Goal: Information Seeking & Learning: Learn about a topic

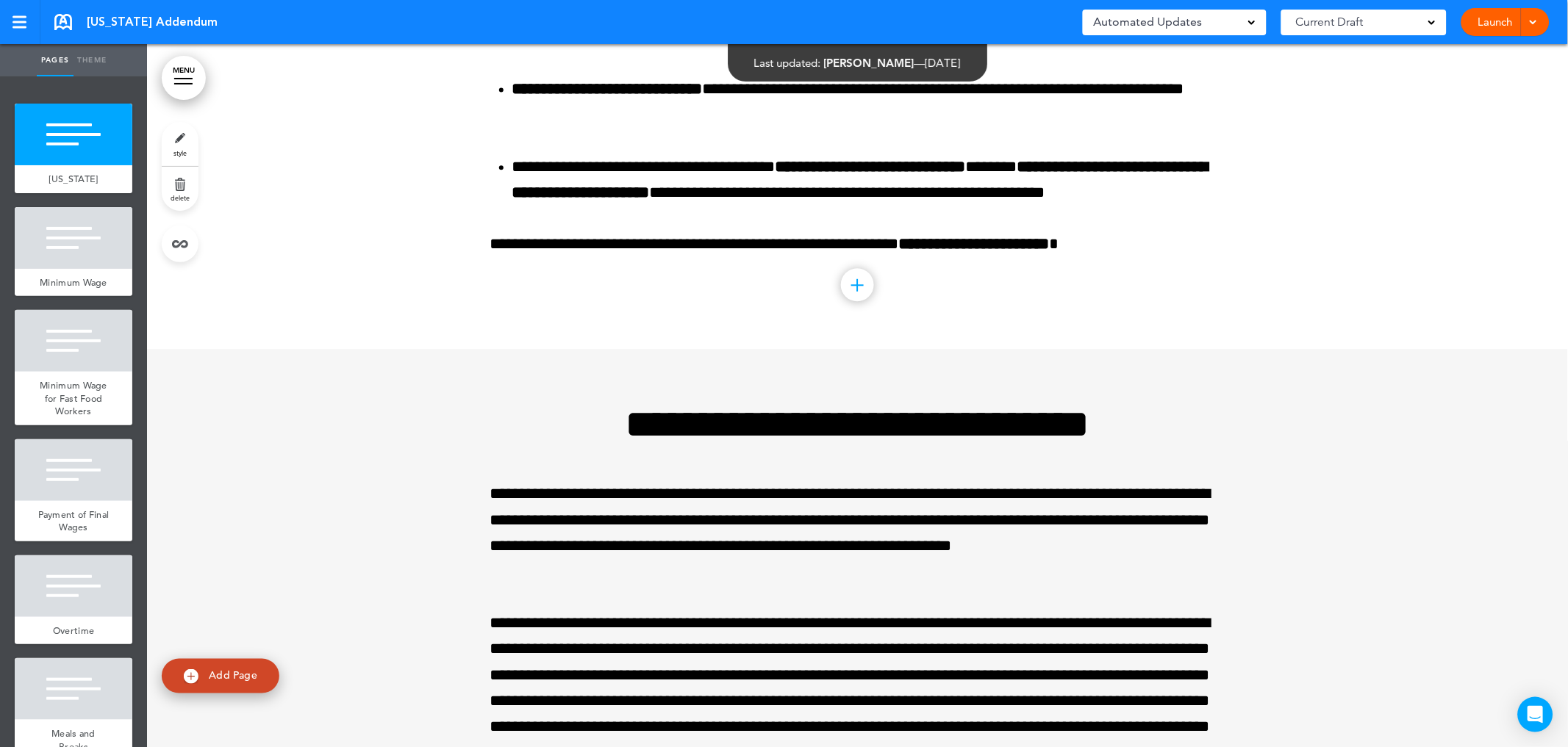
scroll to position [81083, 0]
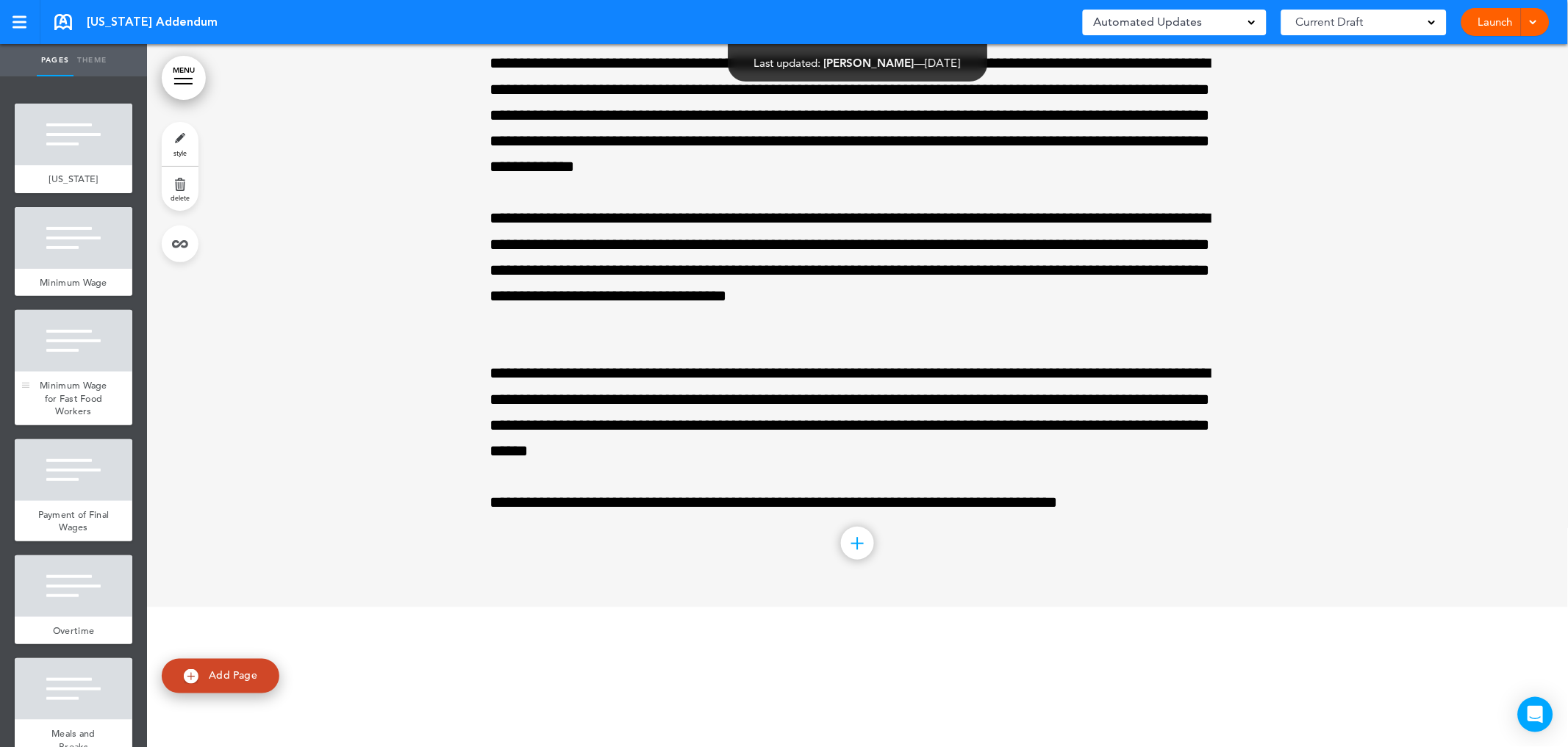
click at [74, 417] on span "Minimum Wage for Fast Food Workers" at bounding box center [73, 398] width 67 height 38
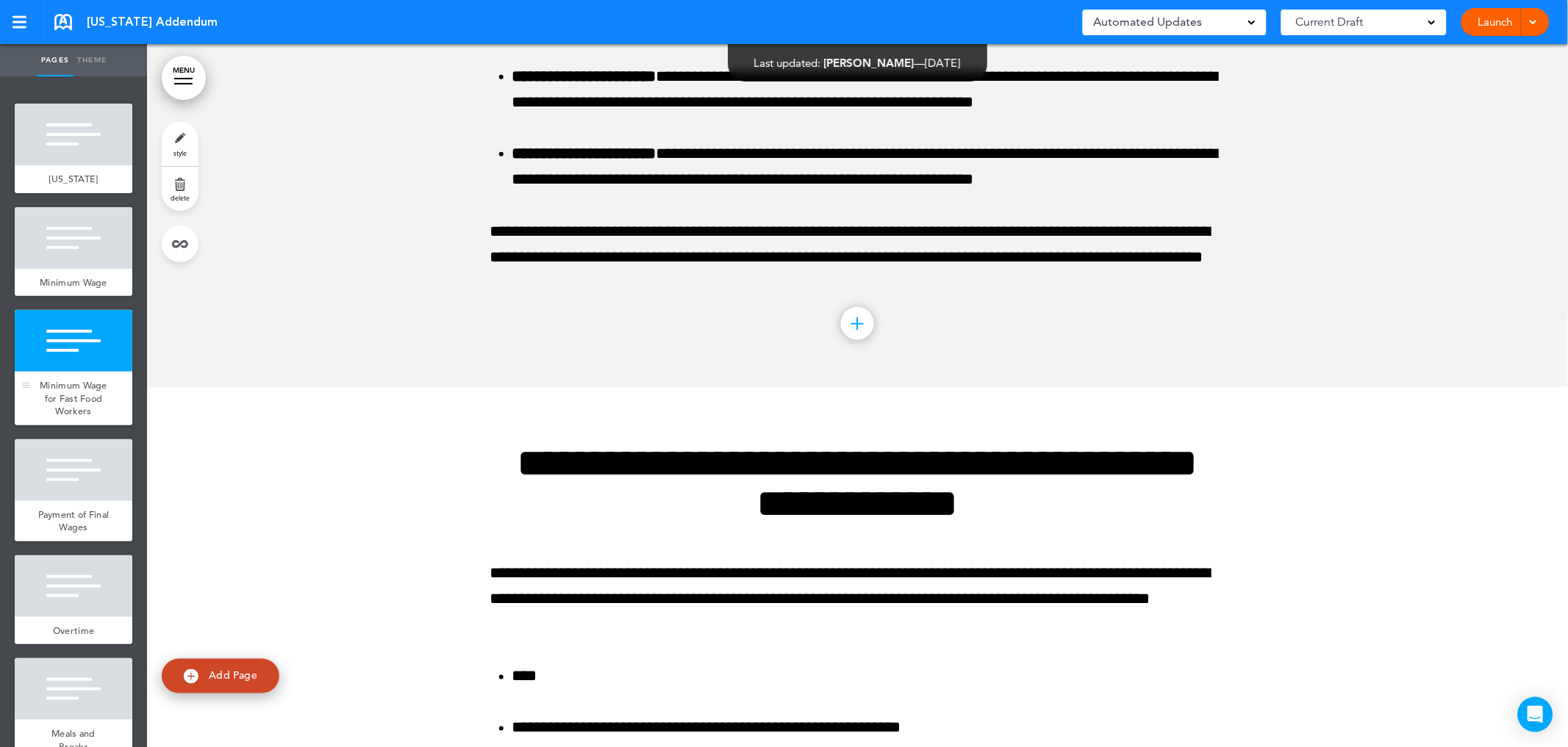
scroll to position [3048, 0]
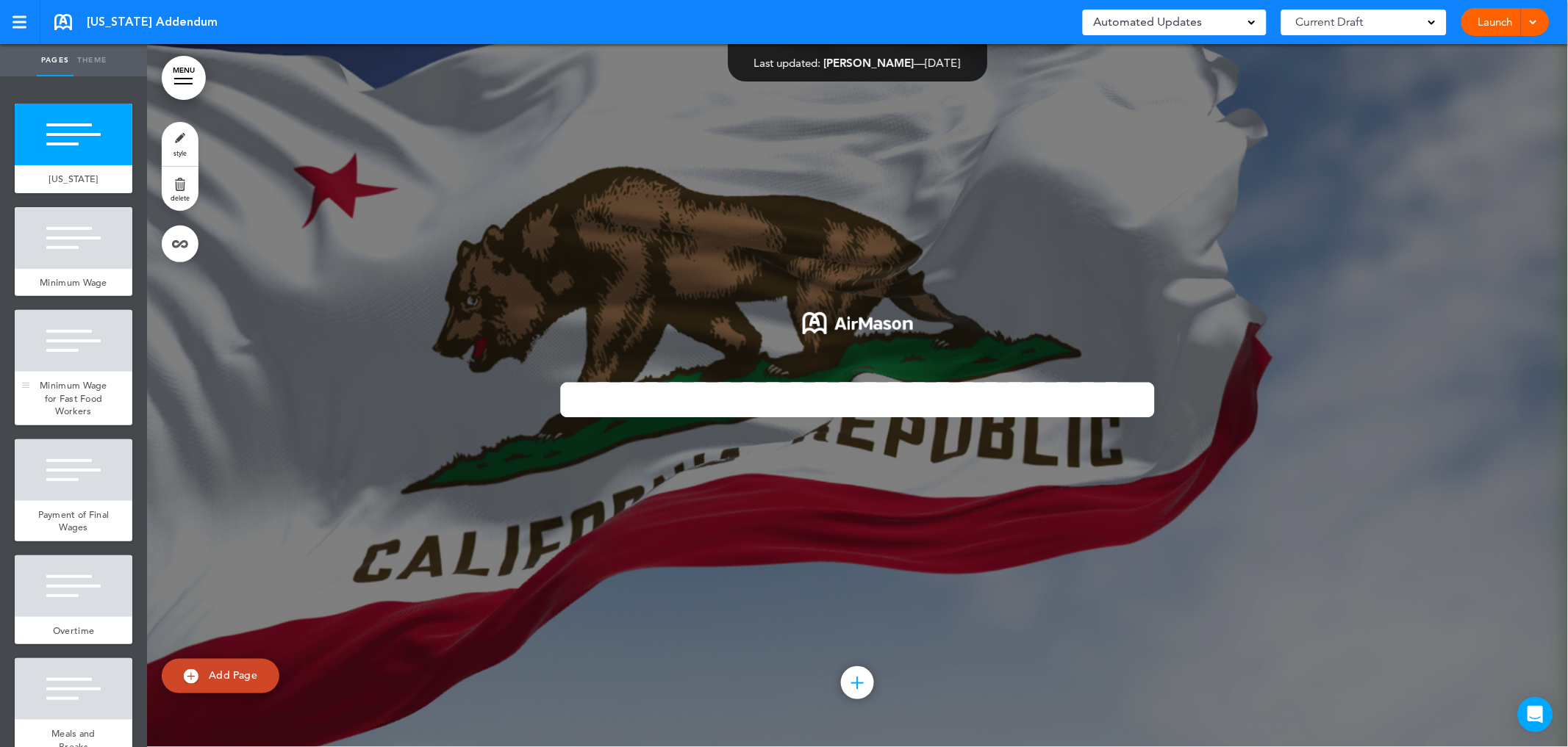
click at [79, 372] on div at bounding box center [73, 340] width 117 height 61
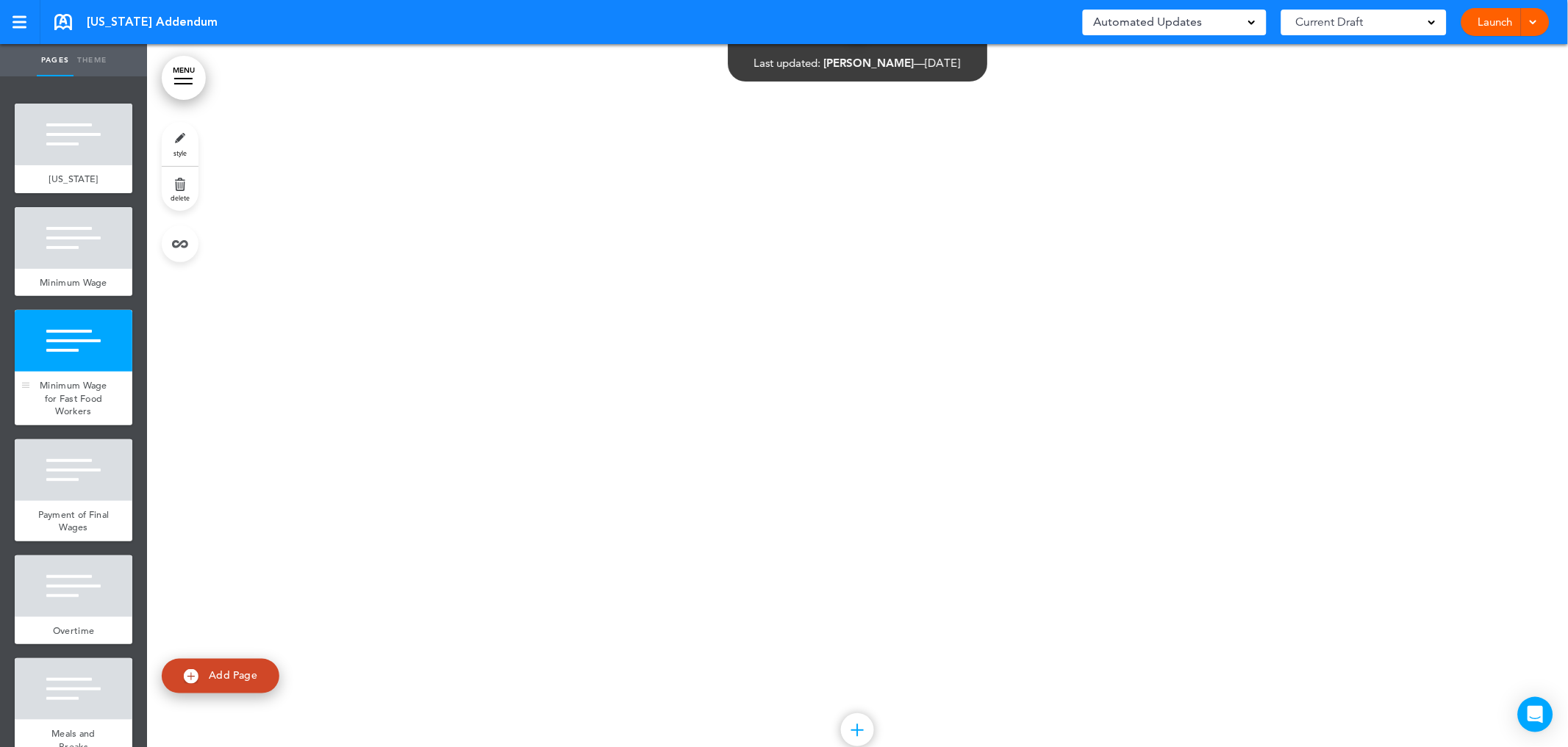
scroll to position [3048, 0]
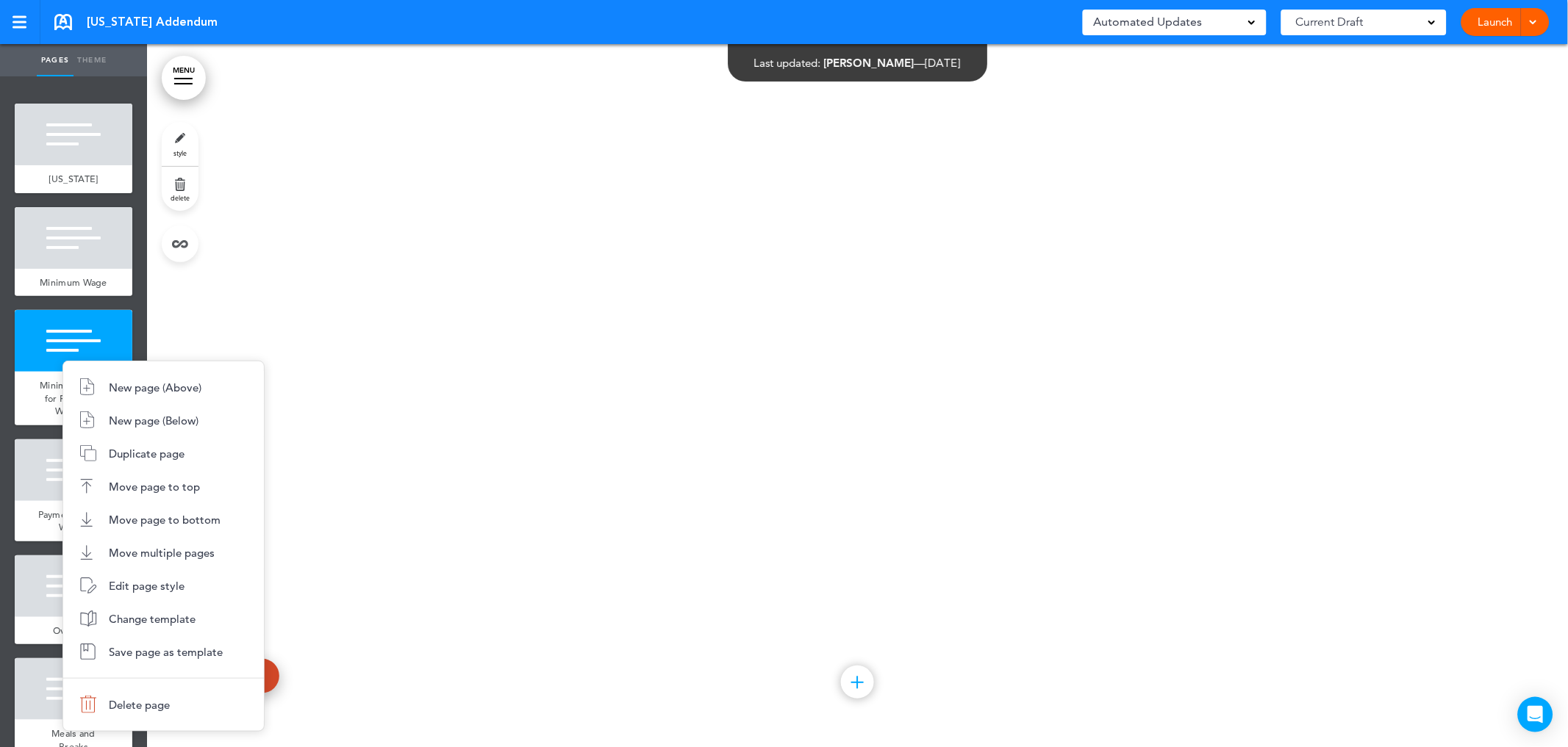
click at [53, 336] on div at bounding box center [784, 374] width 1568 height 747
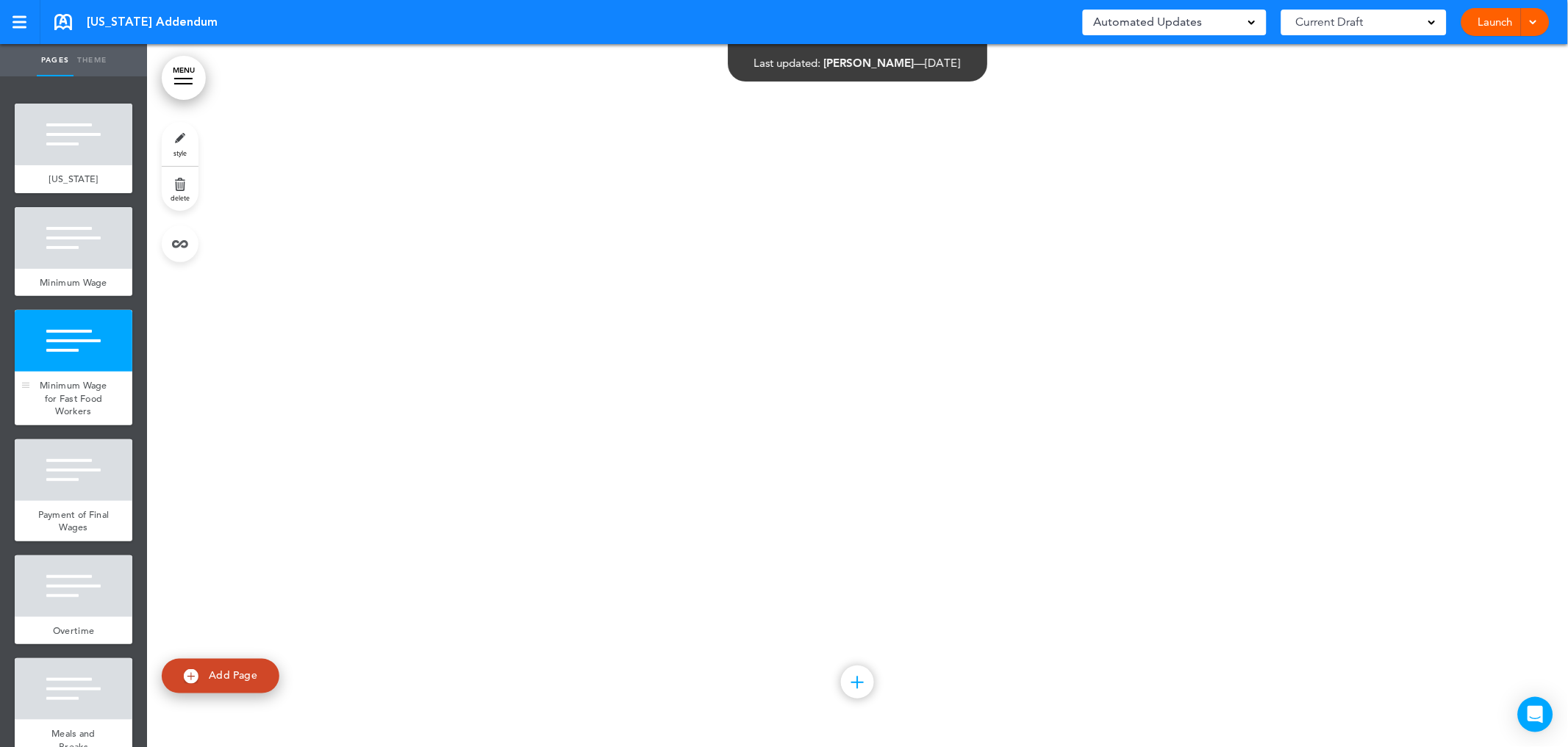
click at [71, 389] on div "Minimum Wage for Fast Food Workers" at bounding box center [73, 399] width 117 height 54
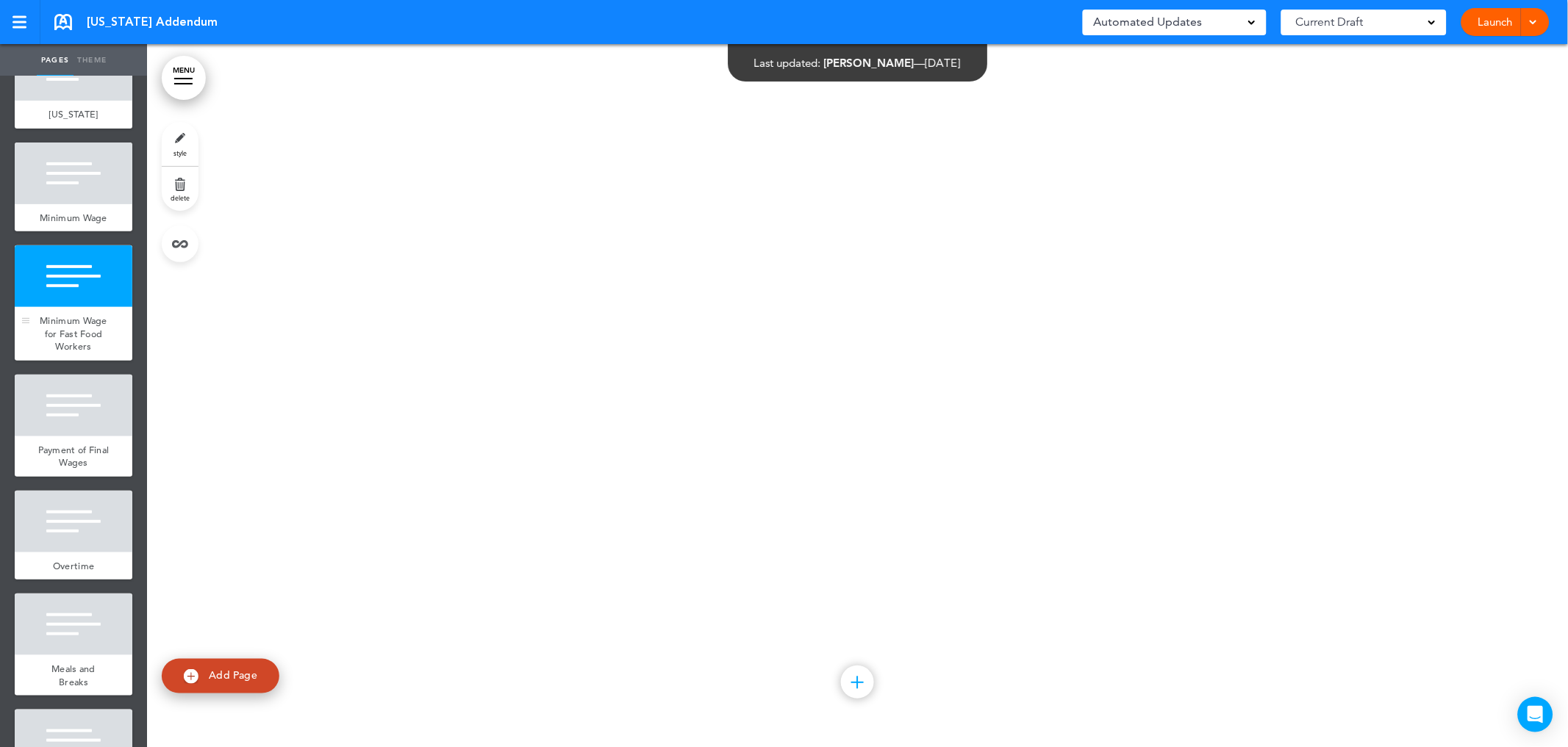
scroll to position [183, 0]
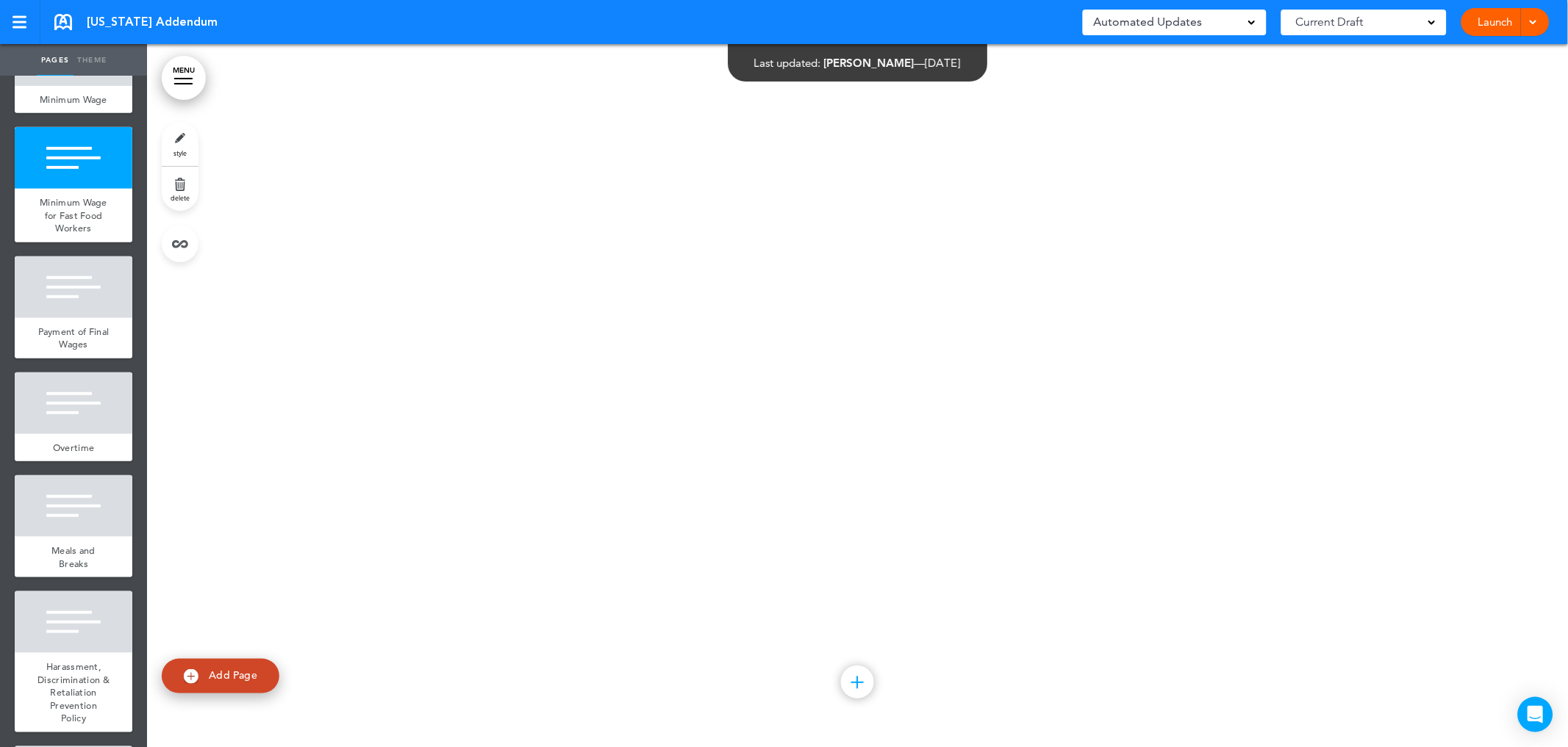
click at [177, 200] on span "delete" at bounding box center [180, 198] width 19 height 9
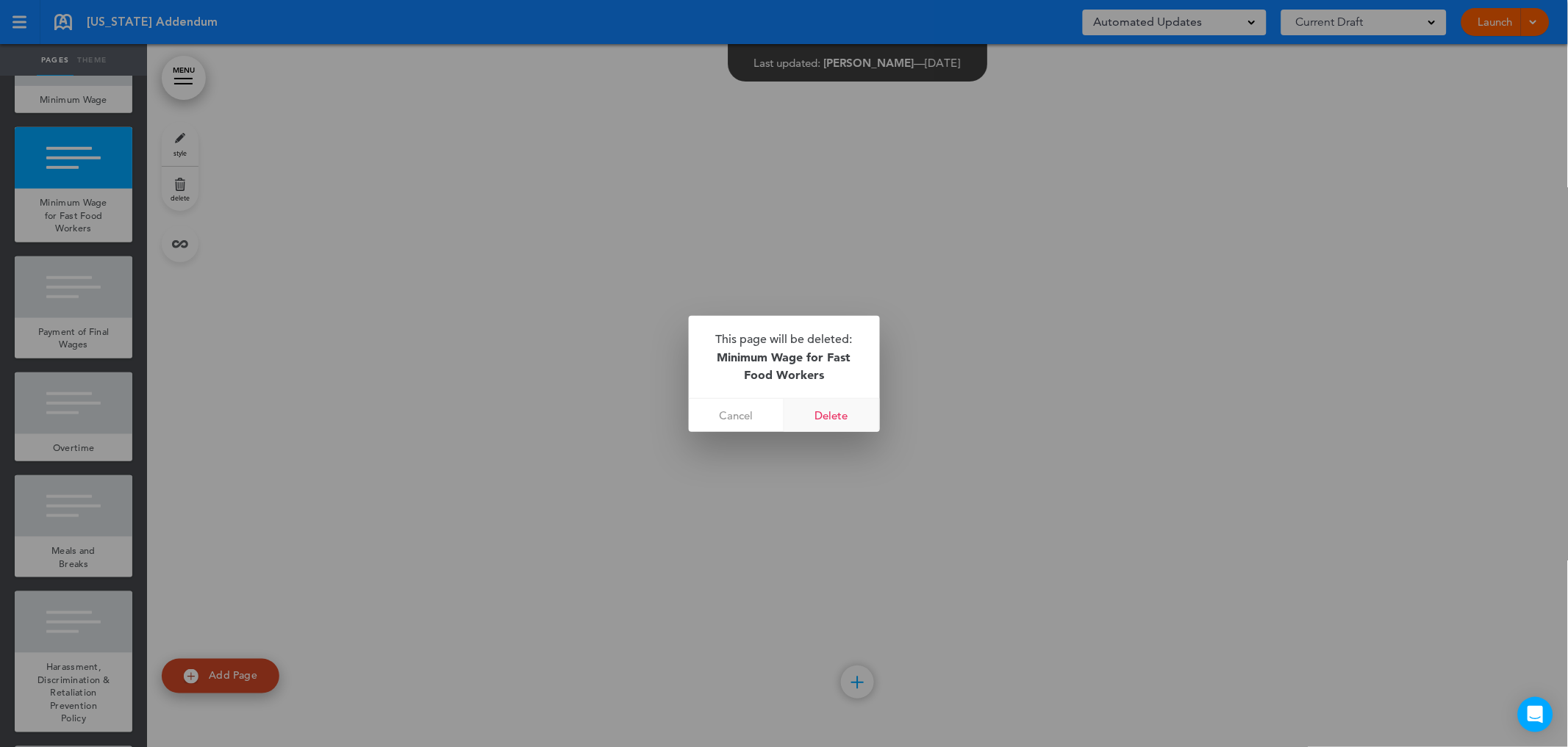
click at [825, 411] on link "Delete" at bounding box center [832, 416] width 95 height 33
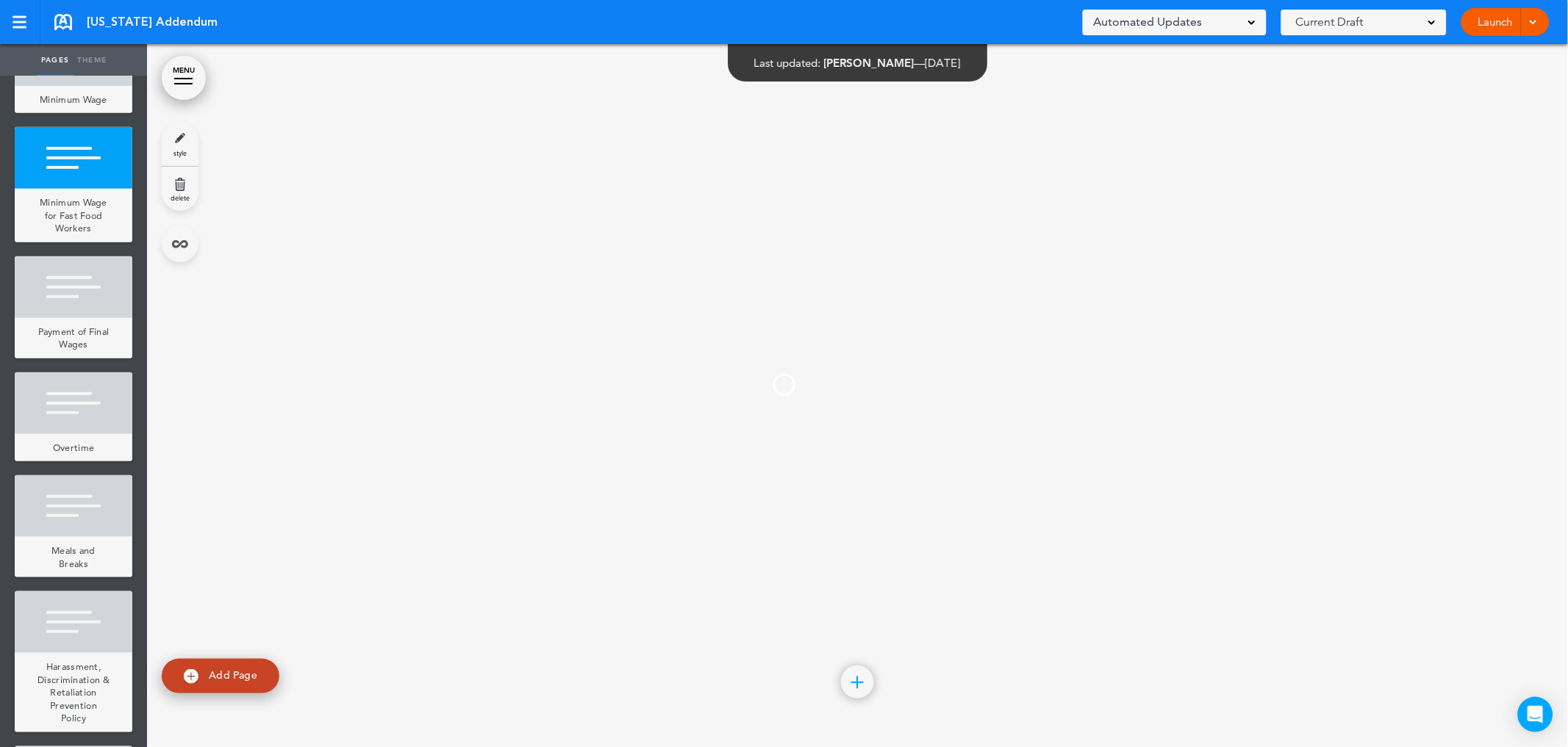
scroll to position [2344, 0]
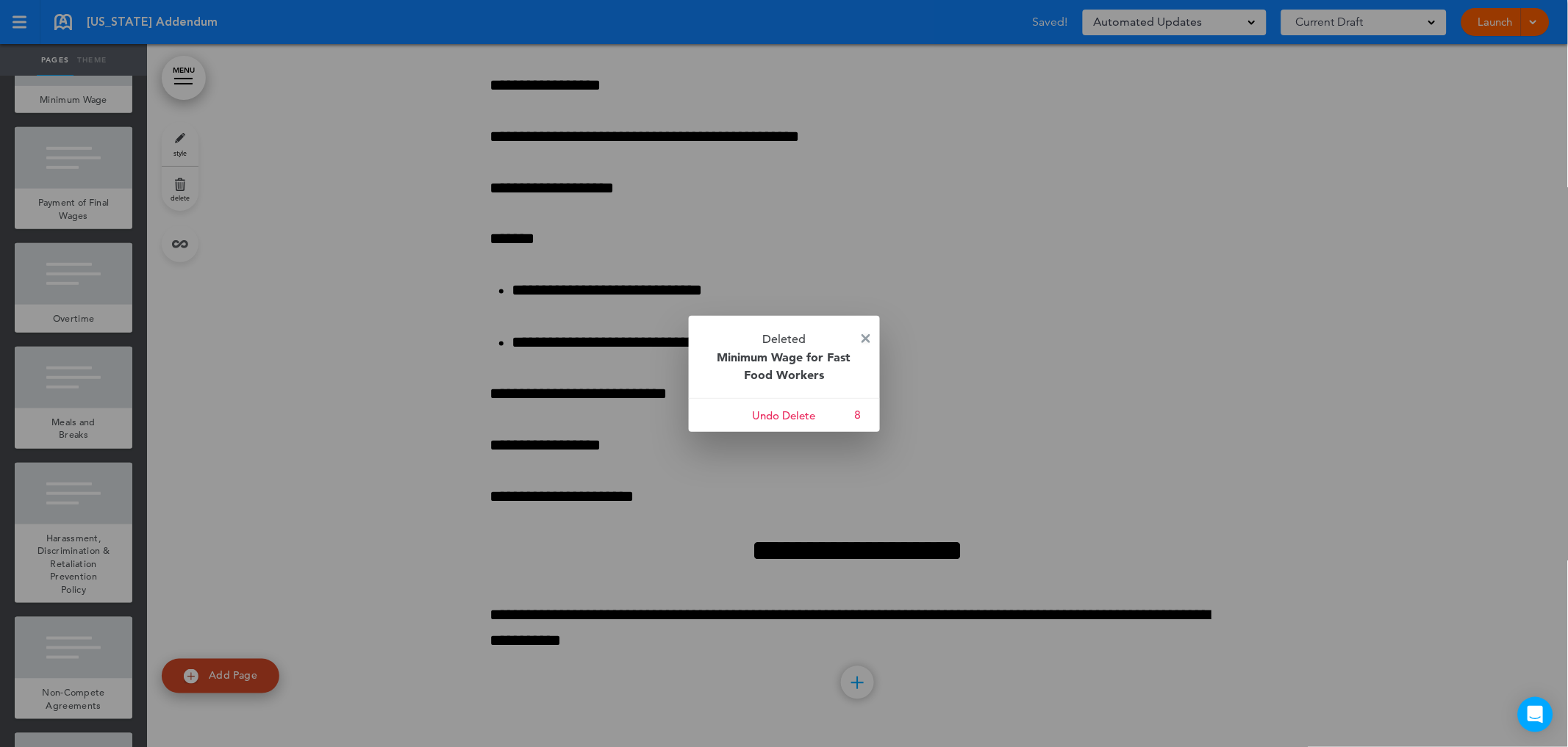
click at [868, 336] on img at bounding box center [866, 339] width 9 height 9
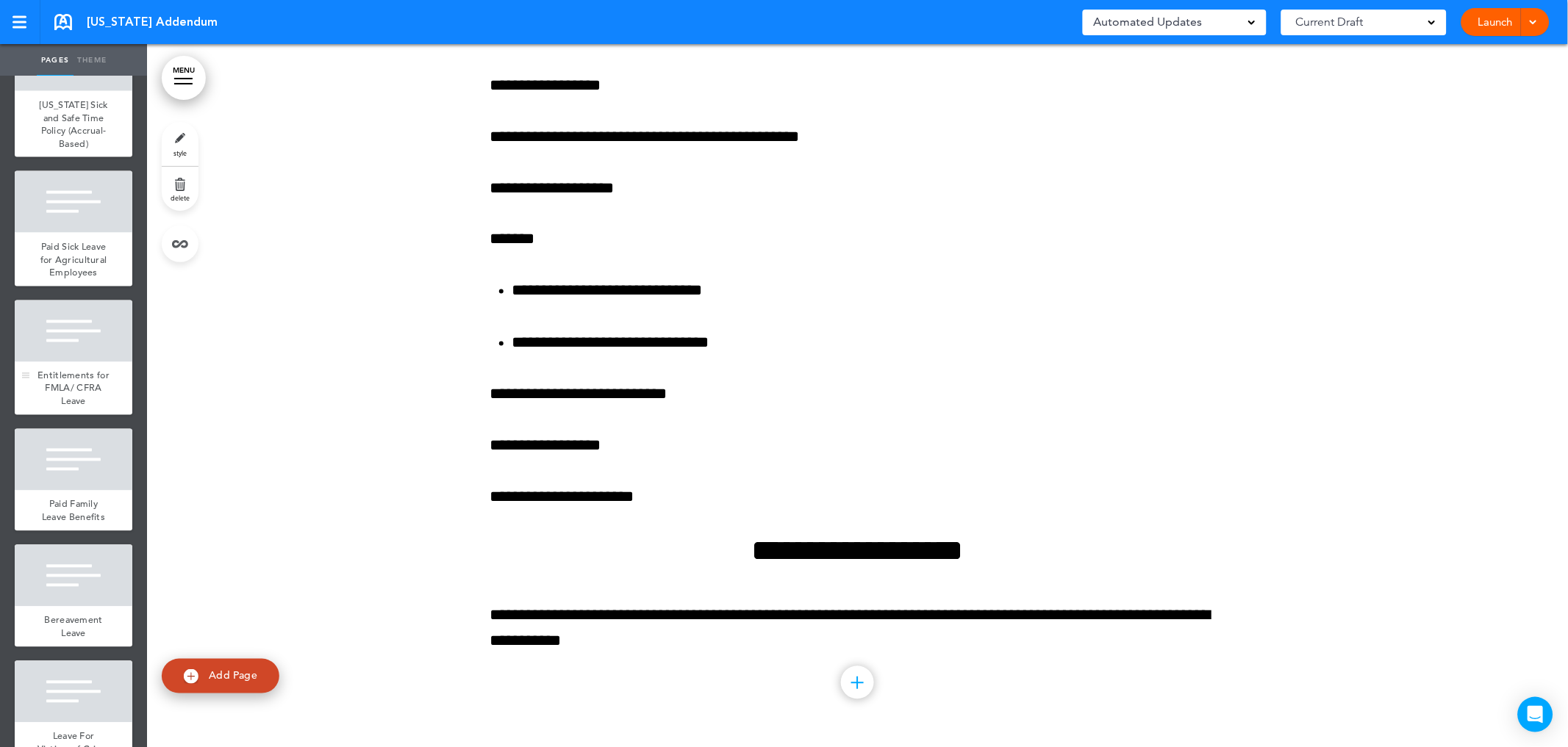
scroll to position [2480, 0]
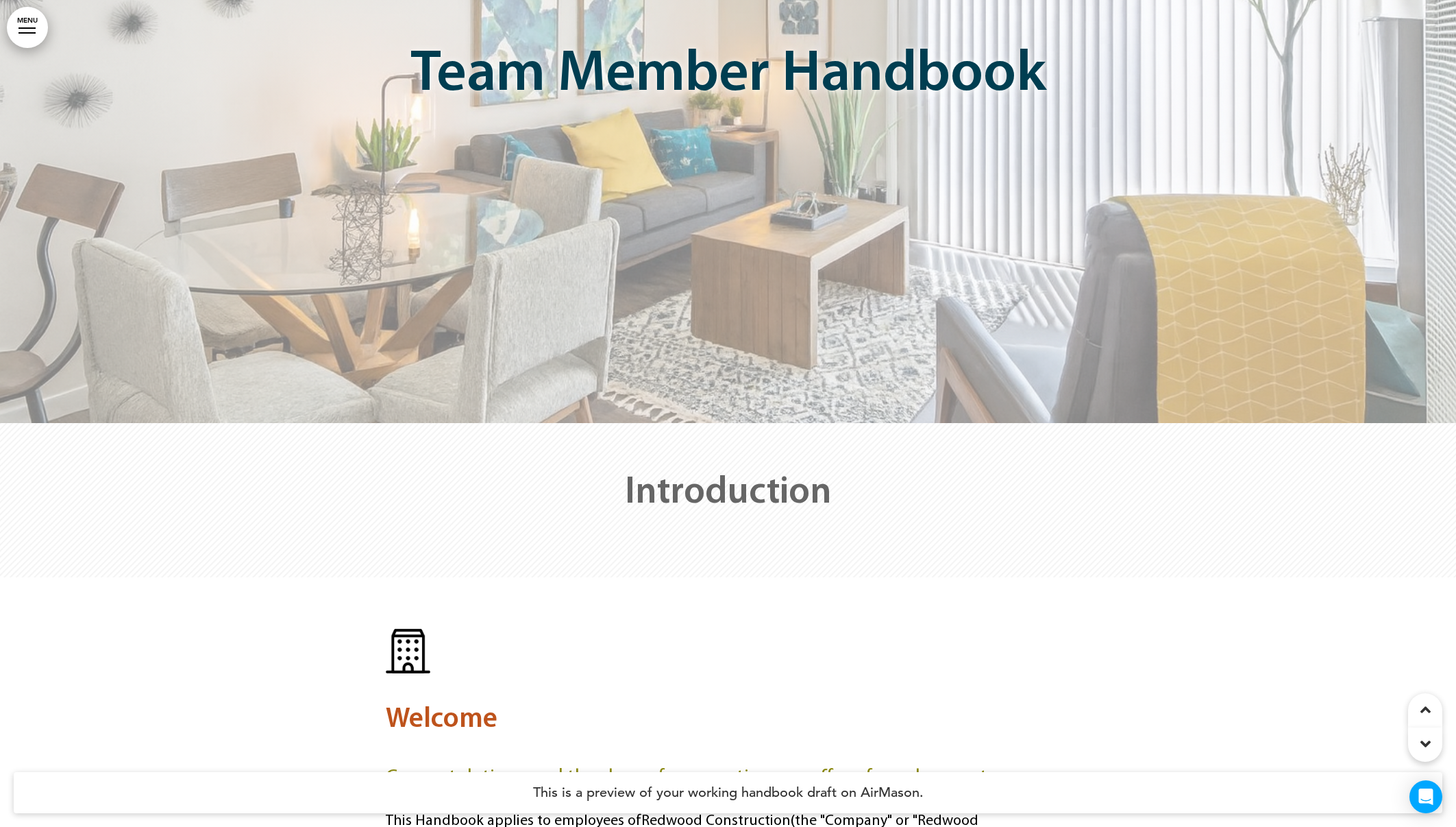
scroll to position [342, 0]
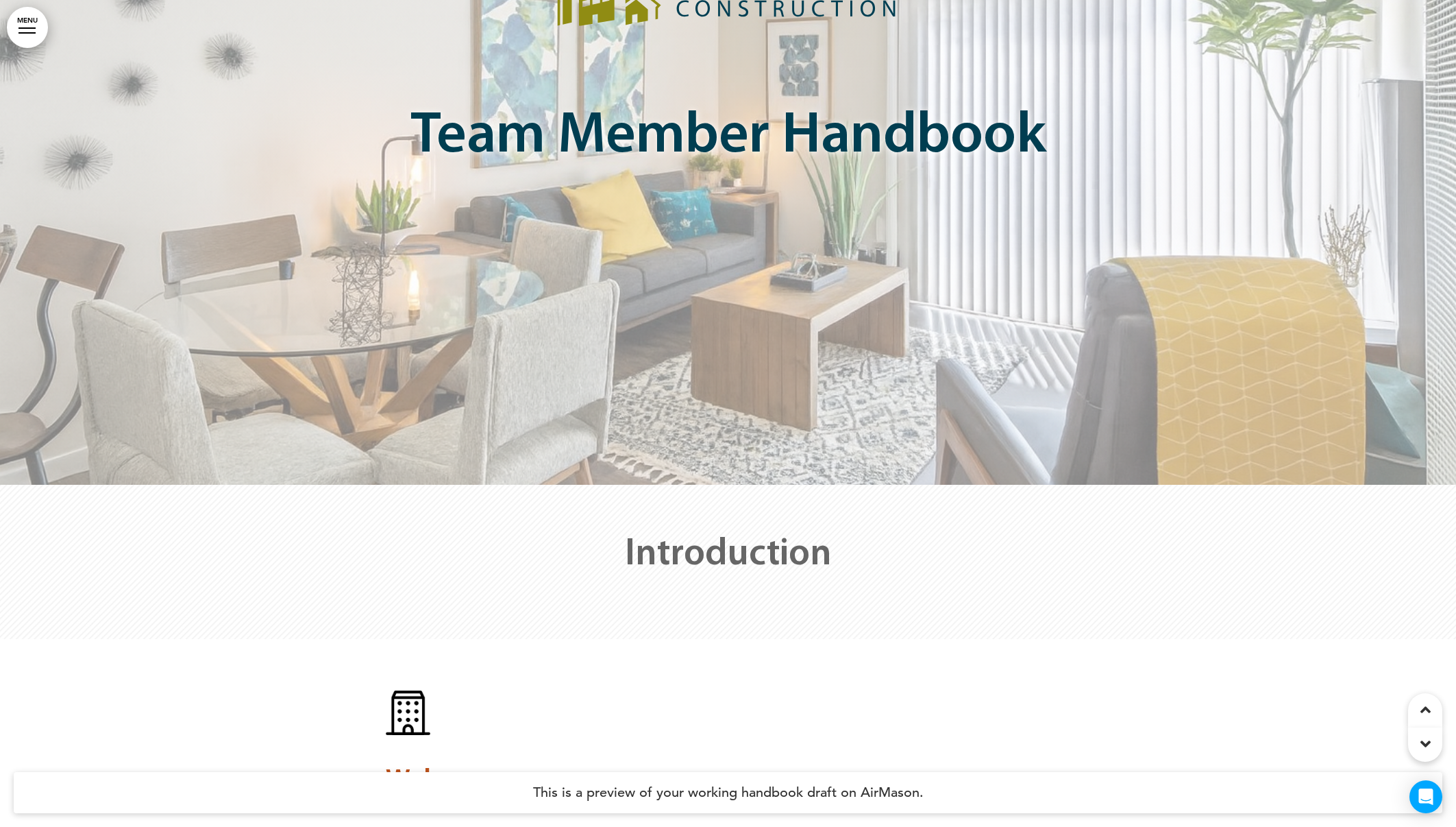
click at [1112, 177] on div at bounding box center [728, 71] width 1456 height 827
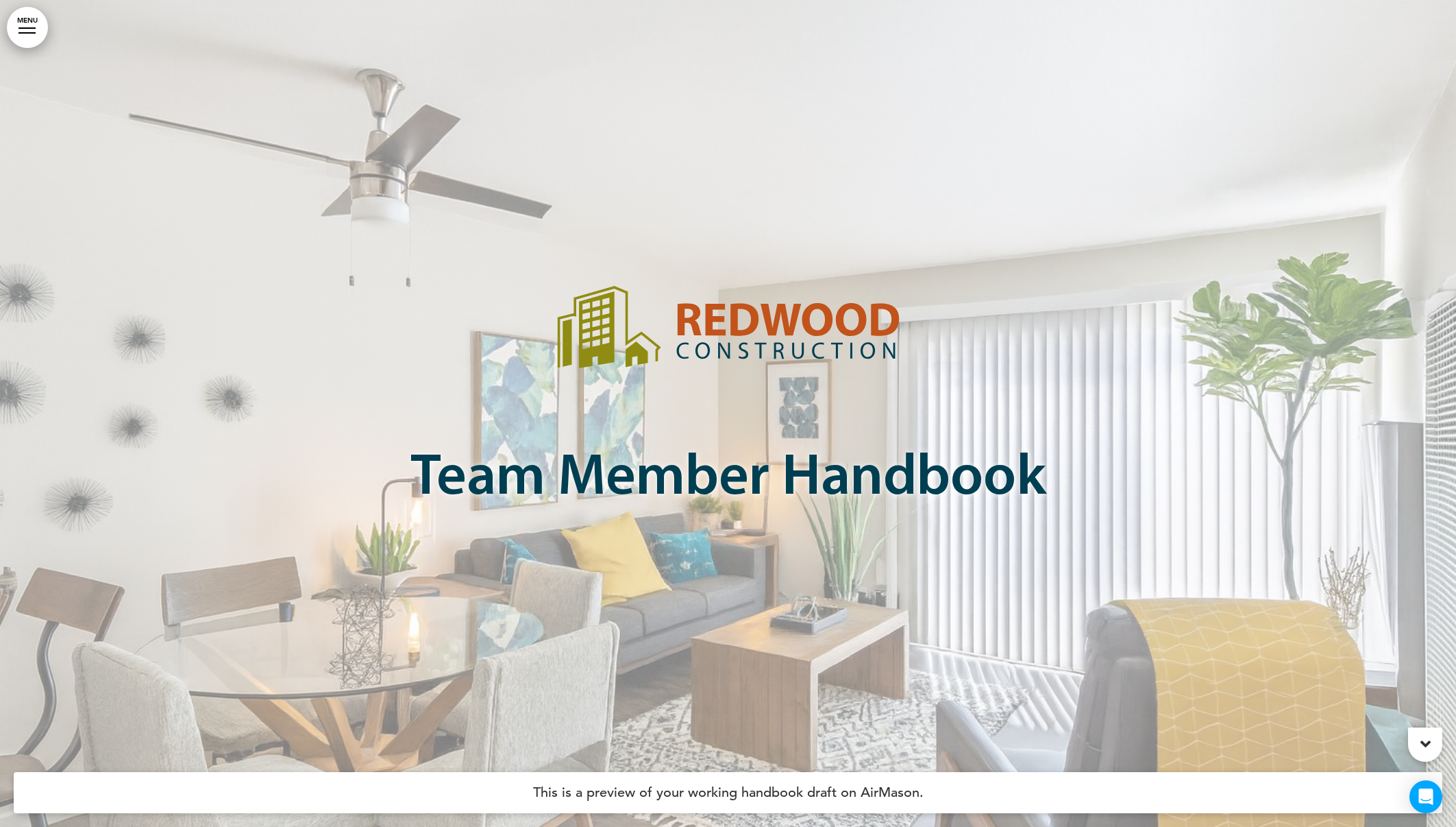
click at [18, 28] on div at bounding box center [27, 28] width 17 height 1
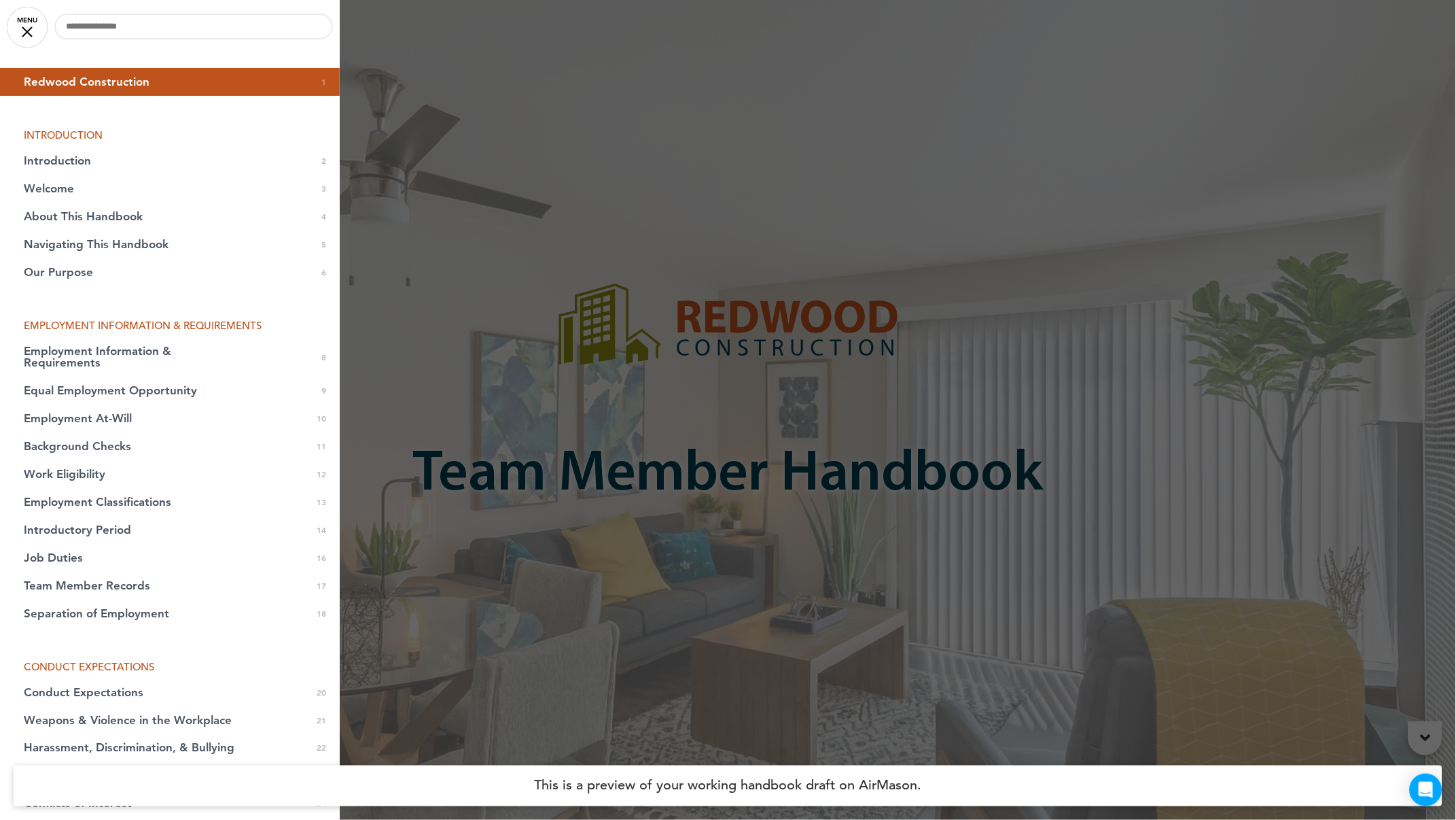
click at [557, 210] on div at bounding box center [728, 410] width 1456 height 820
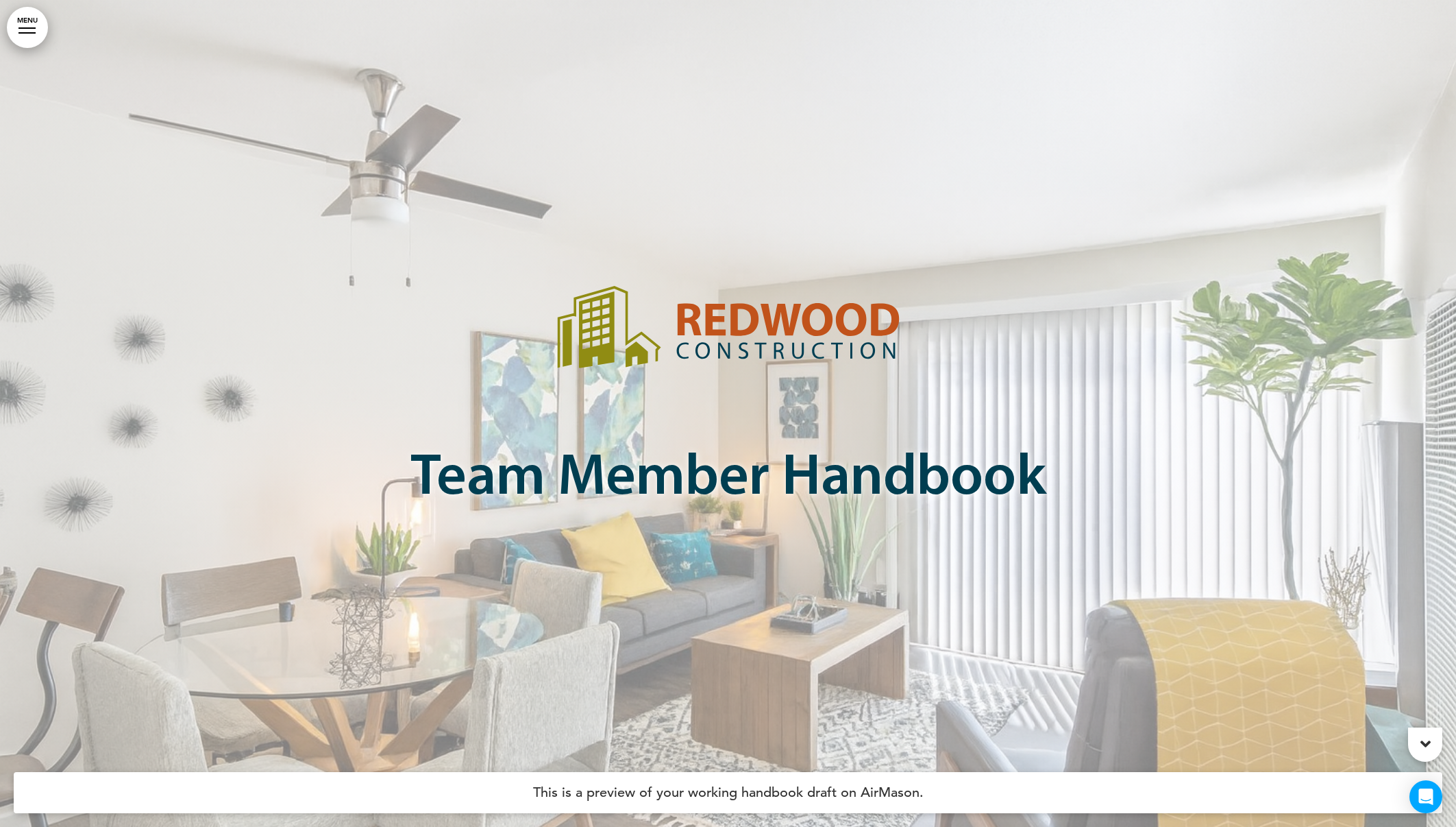
click at [1423, 748] on icon at bounding box center [1425, 744] width 11 height 16
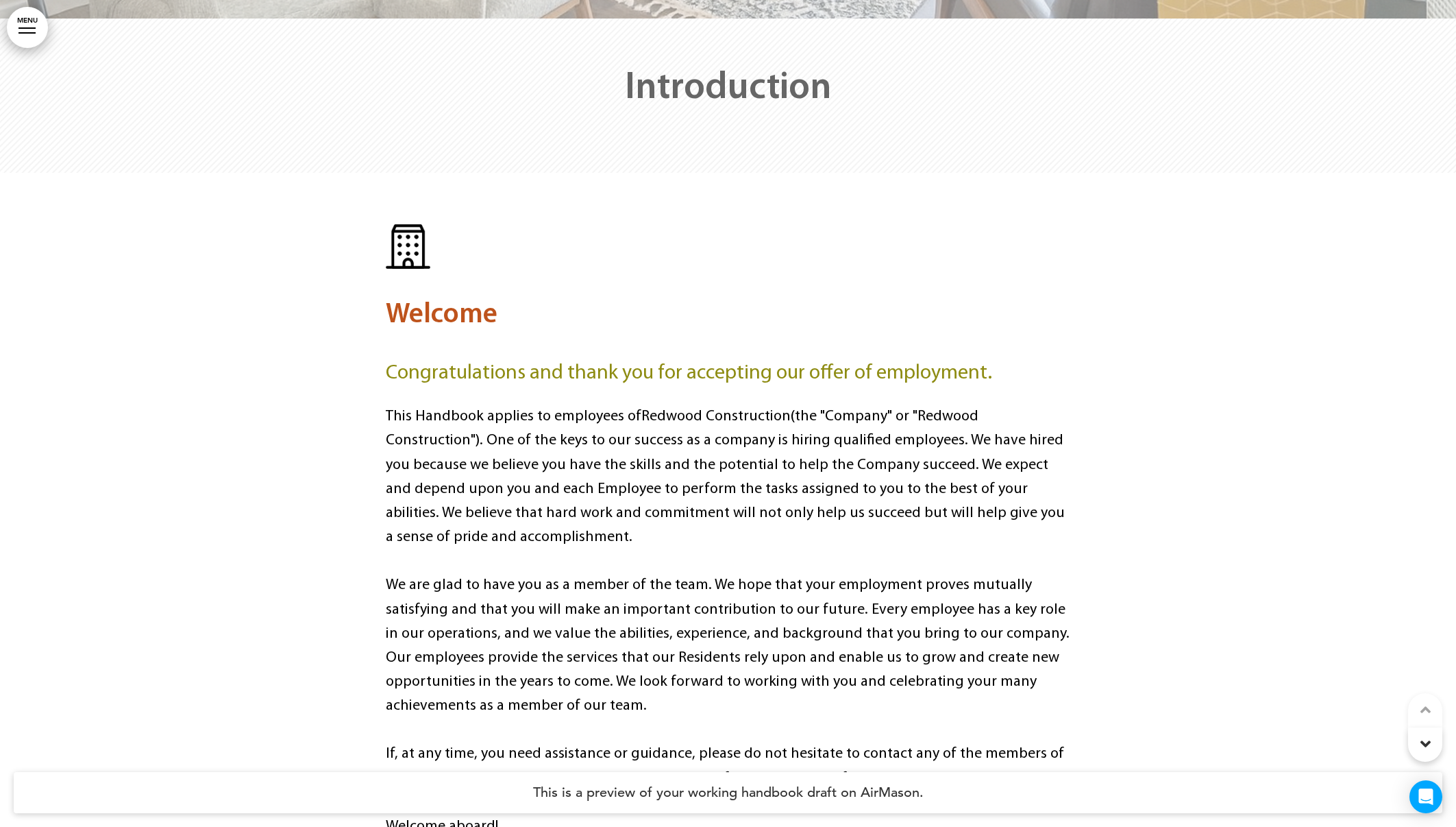
click at [1423, 748] on icon at bounding box center [1425, 744] width 11 height 16
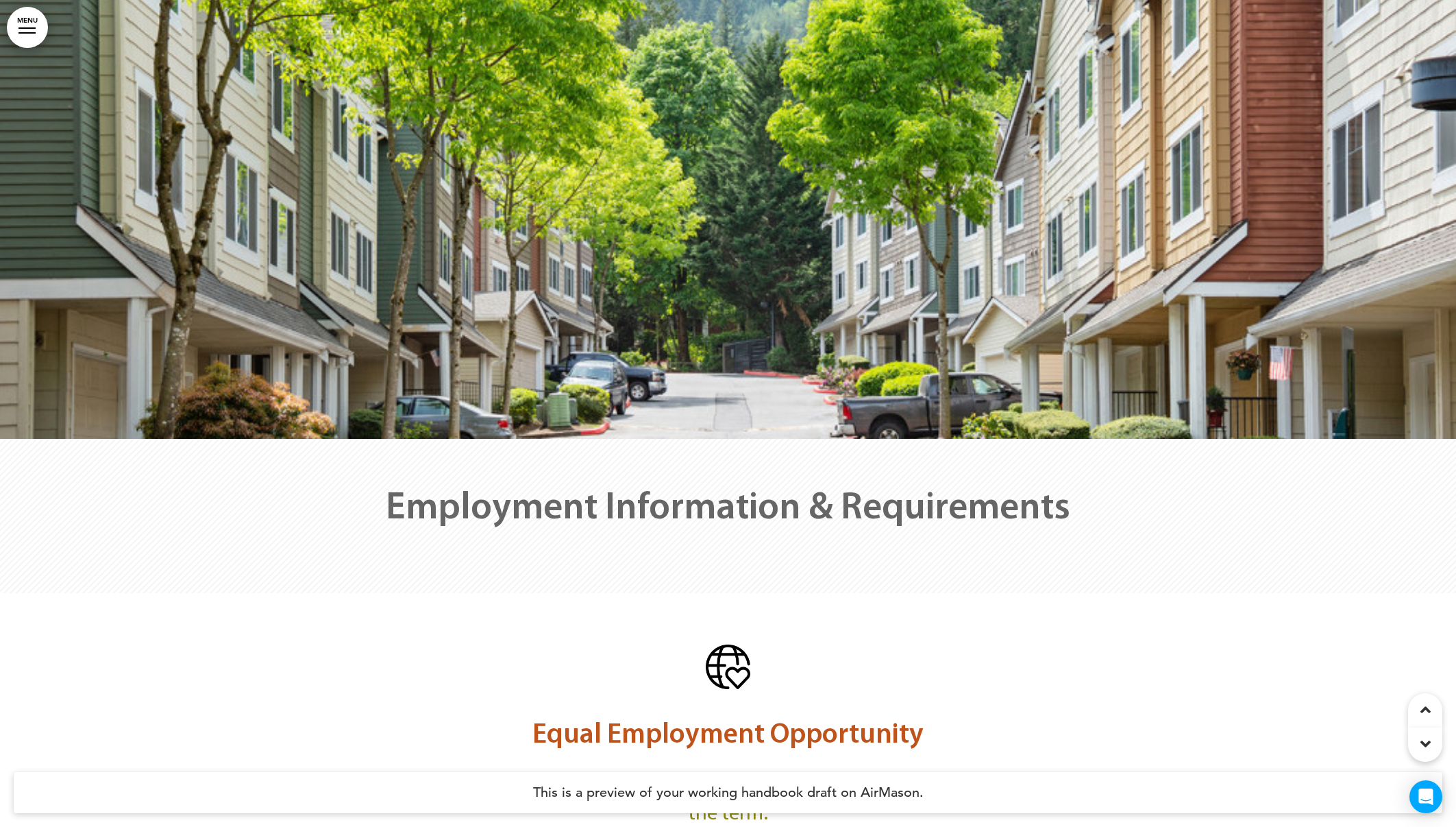
scroll to position [3988, 0]
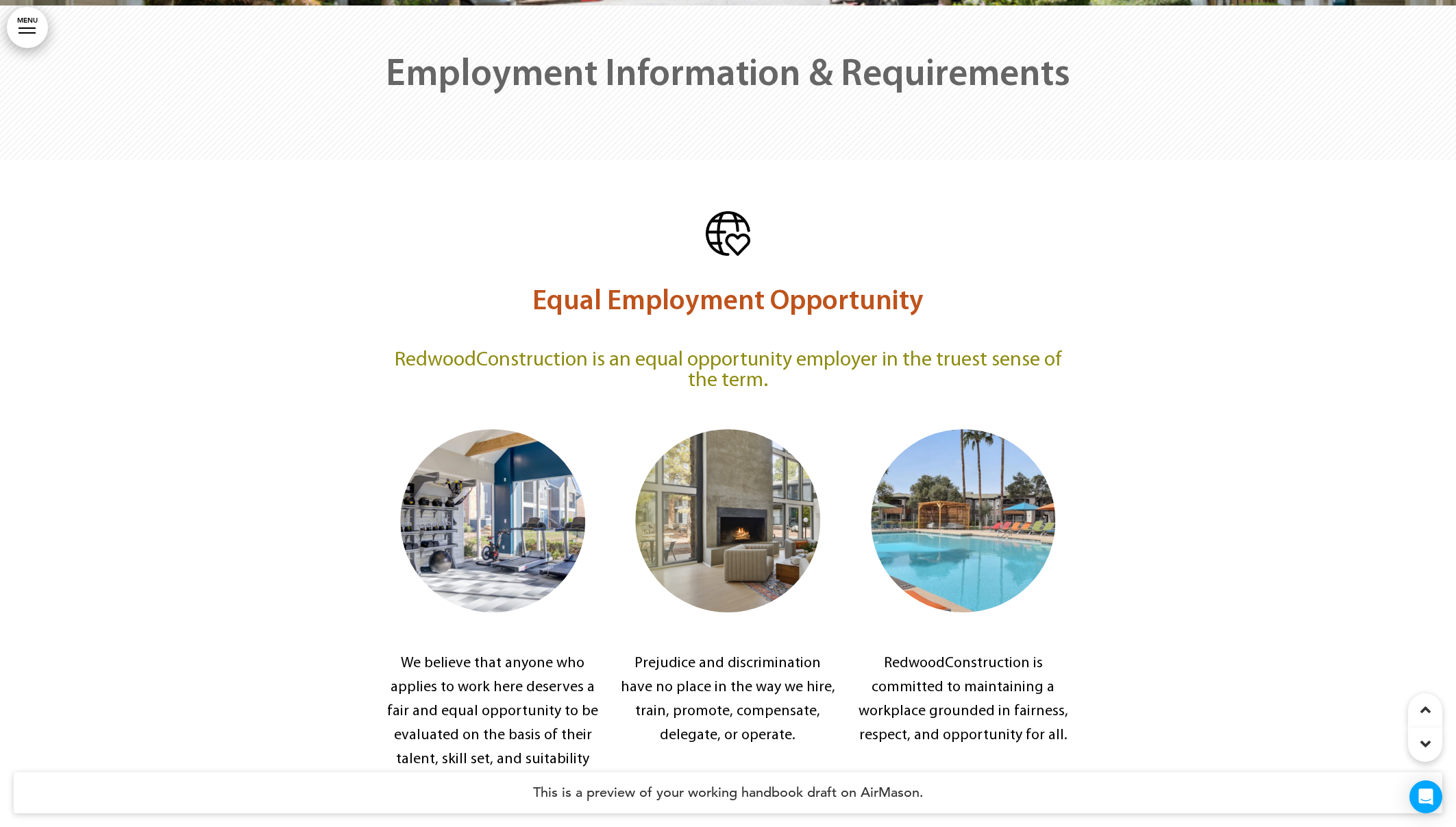
click at [1423, 748] on icon at bounding box center [1425, 744] width 11 height 16
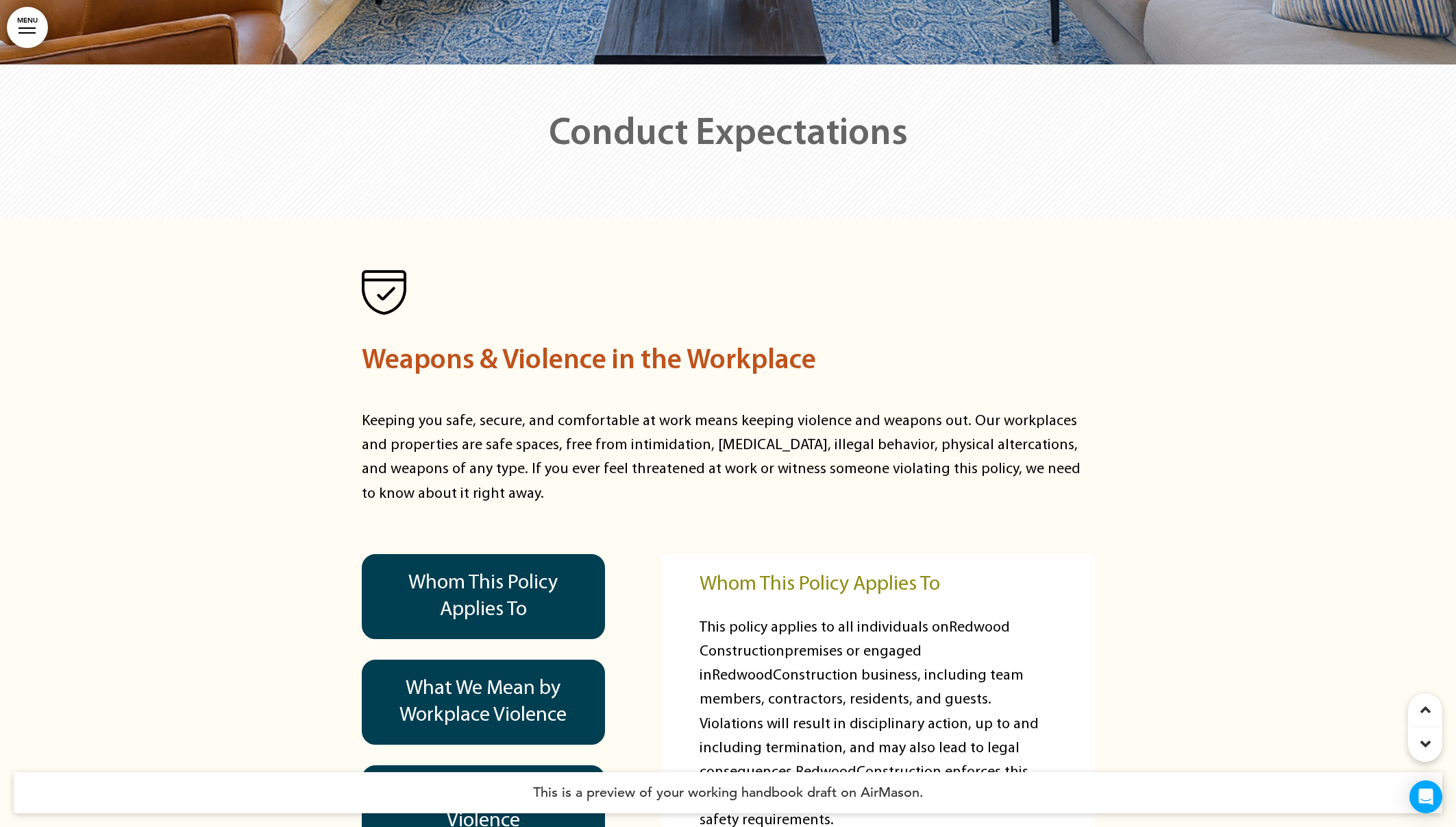
scroll to position [11057, 0]
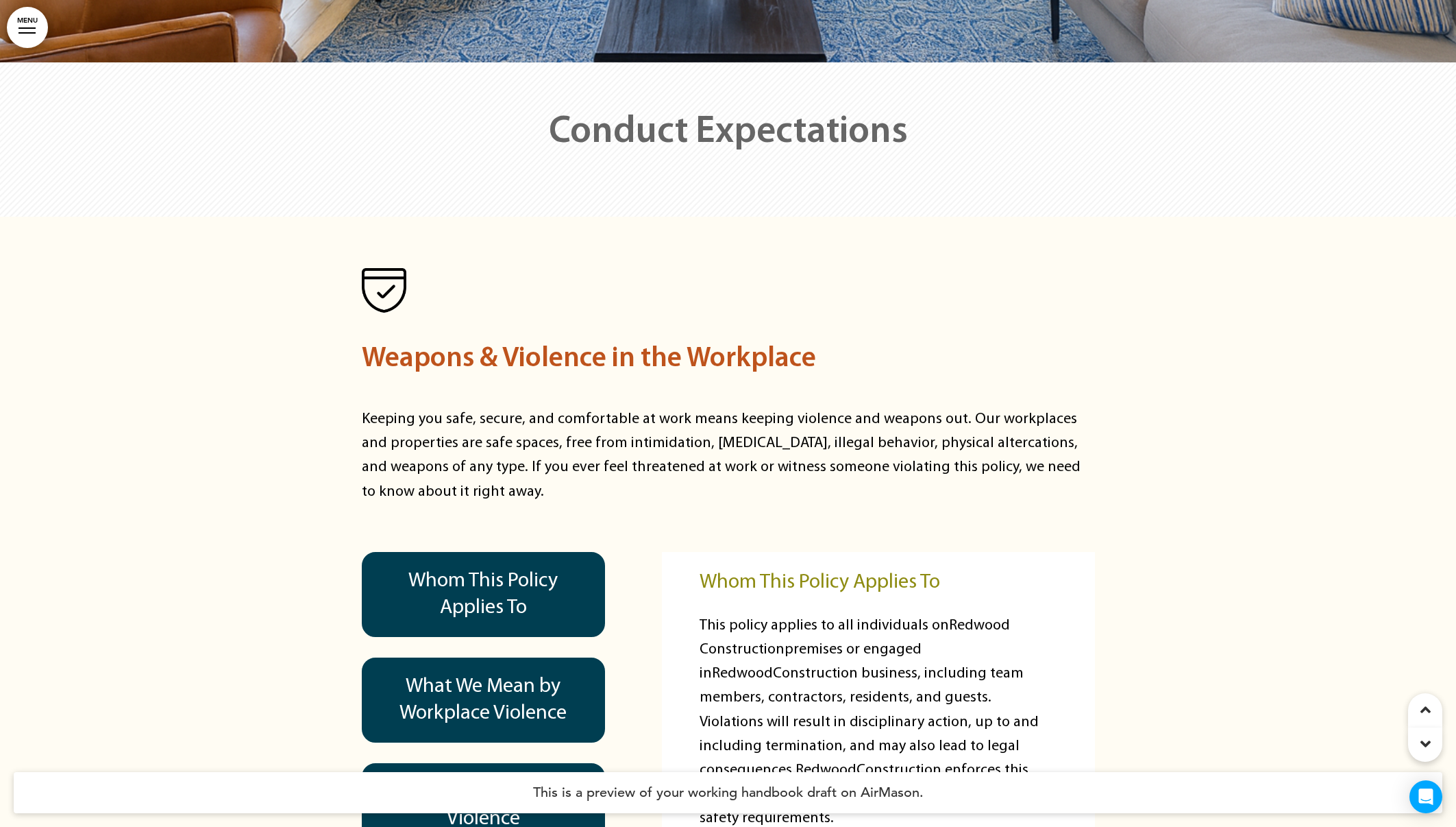
click at [1197, 585] on div at bounding box center [728, 686] width 1456 height 939
click at [1045, 614] on p "This policy applies to all individuals on Redwood Construction premises or enga…" at bounding box center [877, 722] width 357 height 217
click at [629, 62] on div "Conduct Expectations" at bounding box center [728, 139] width 685 height 154
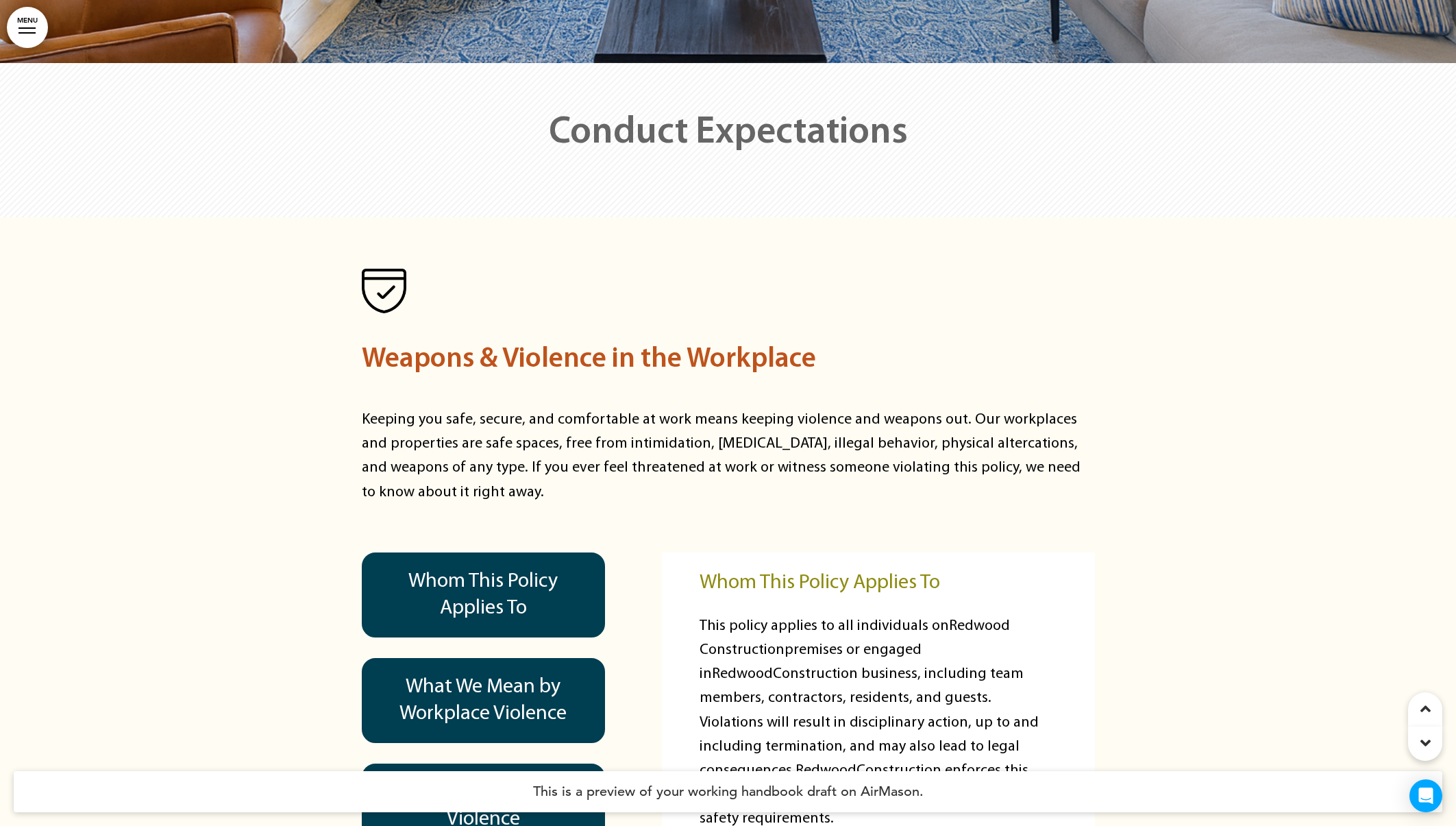
click at [340, 63] on div at bounding box center [728, 140] width 1456 height 154
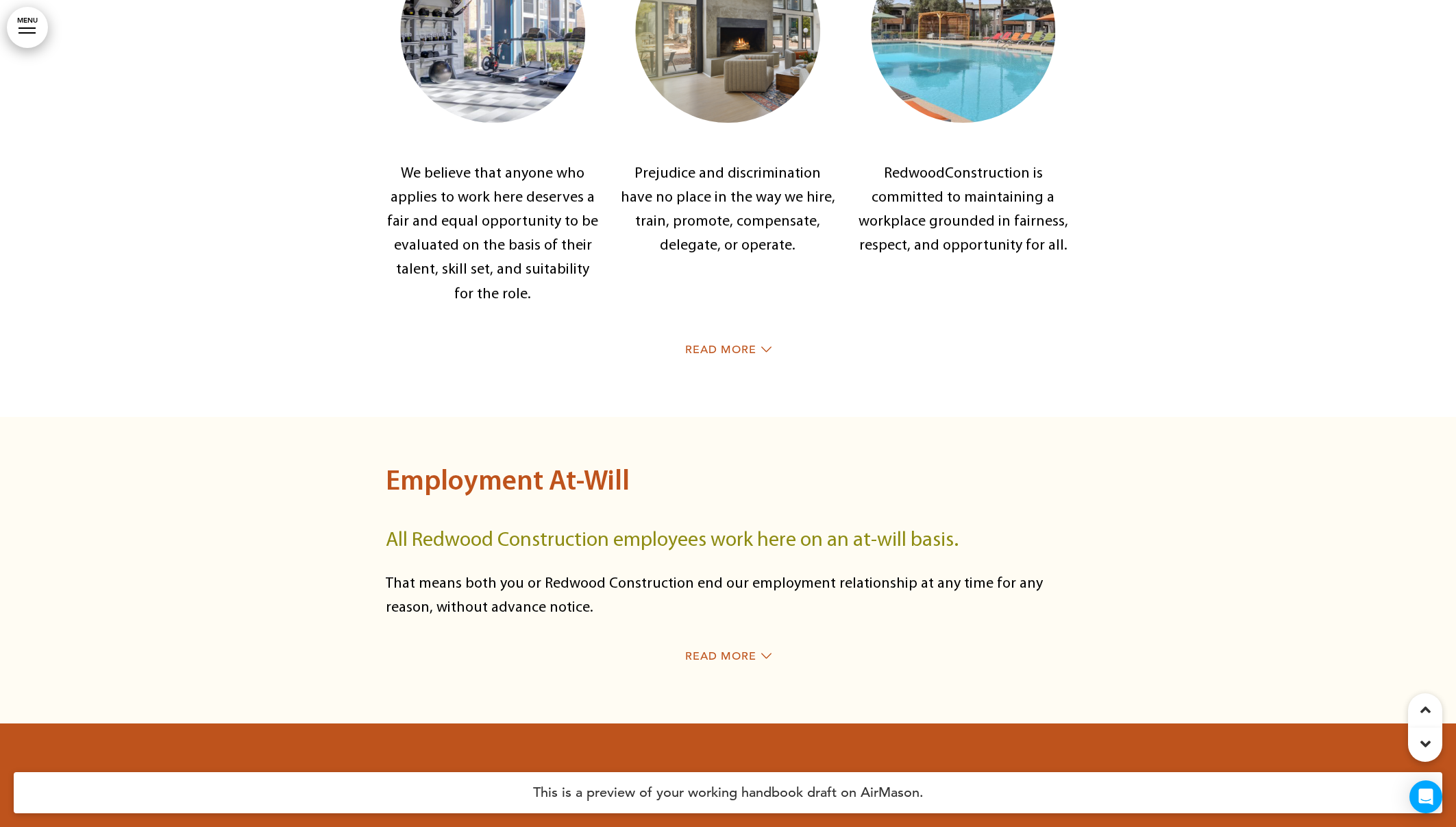
scroll to position [4712, 0]
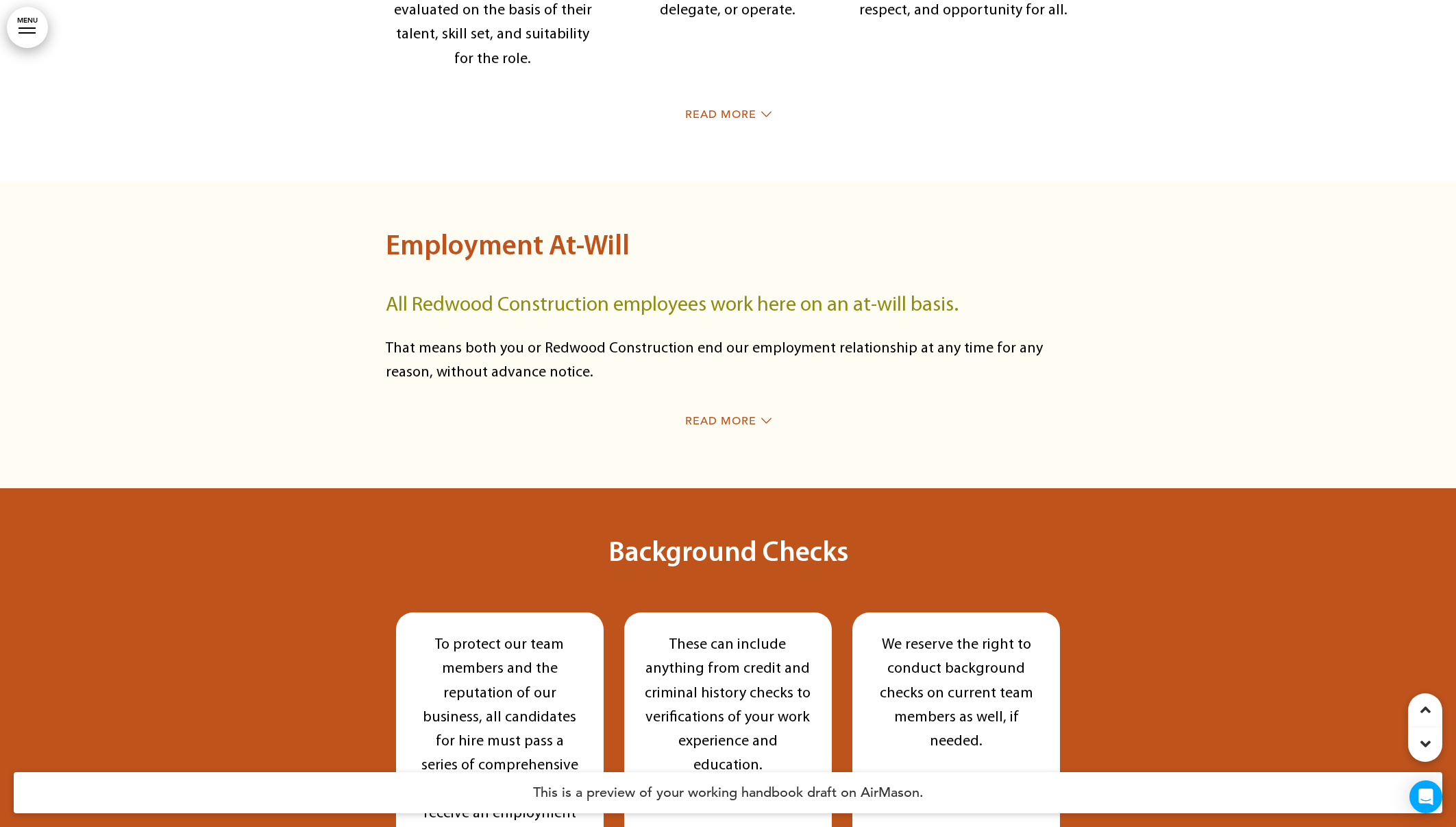
click at [702, 423] on div "Read More" at bounding box center [728, 423] width 685 height 28
click at [726, 409] on div "Read More" at bounding box center [728, 423] width 685 height 28
click at [733, 416] on span "Read More" at bounding box center [721, 421] width 71 height 11
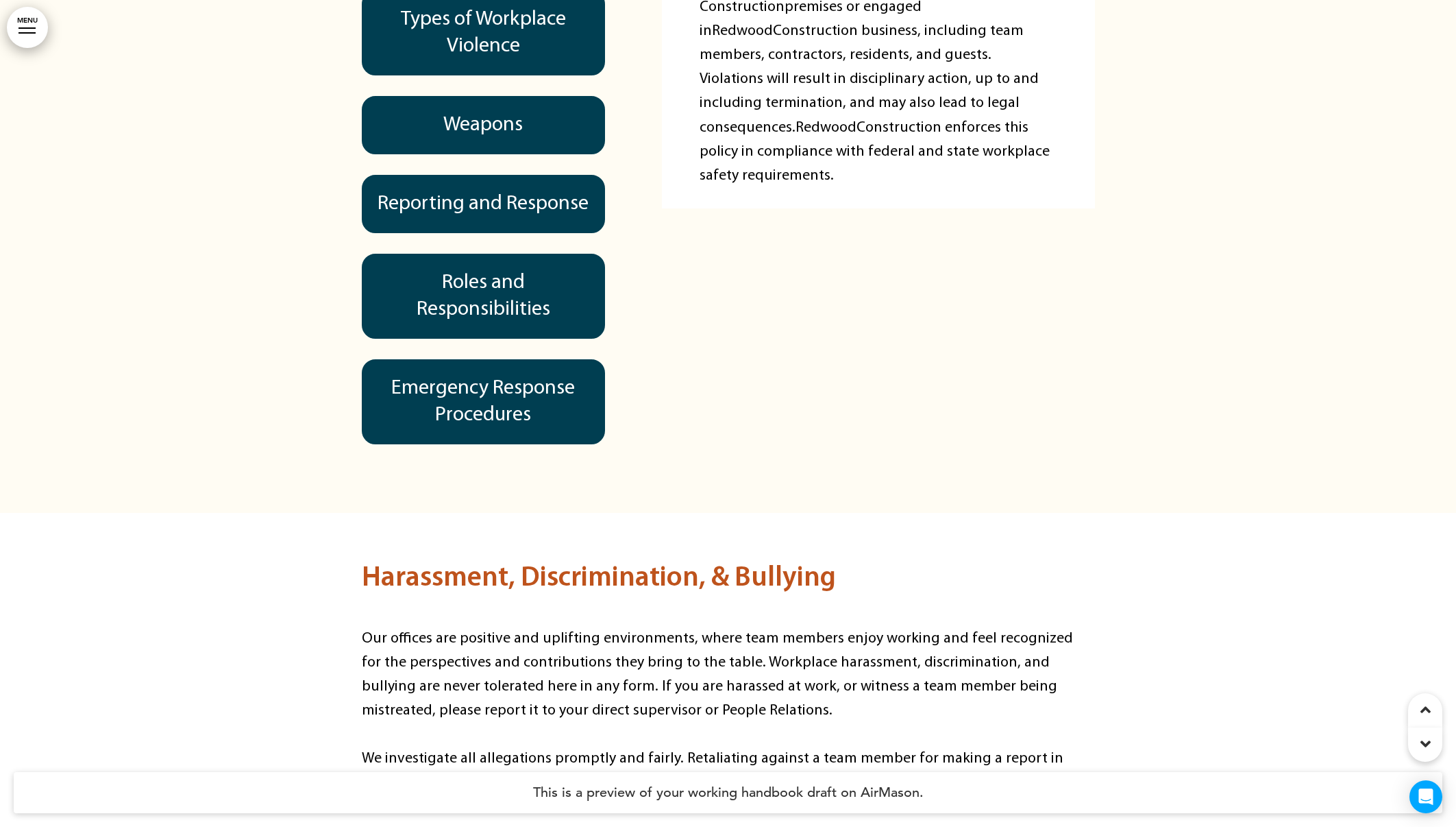
scroll to position [11910, 0]
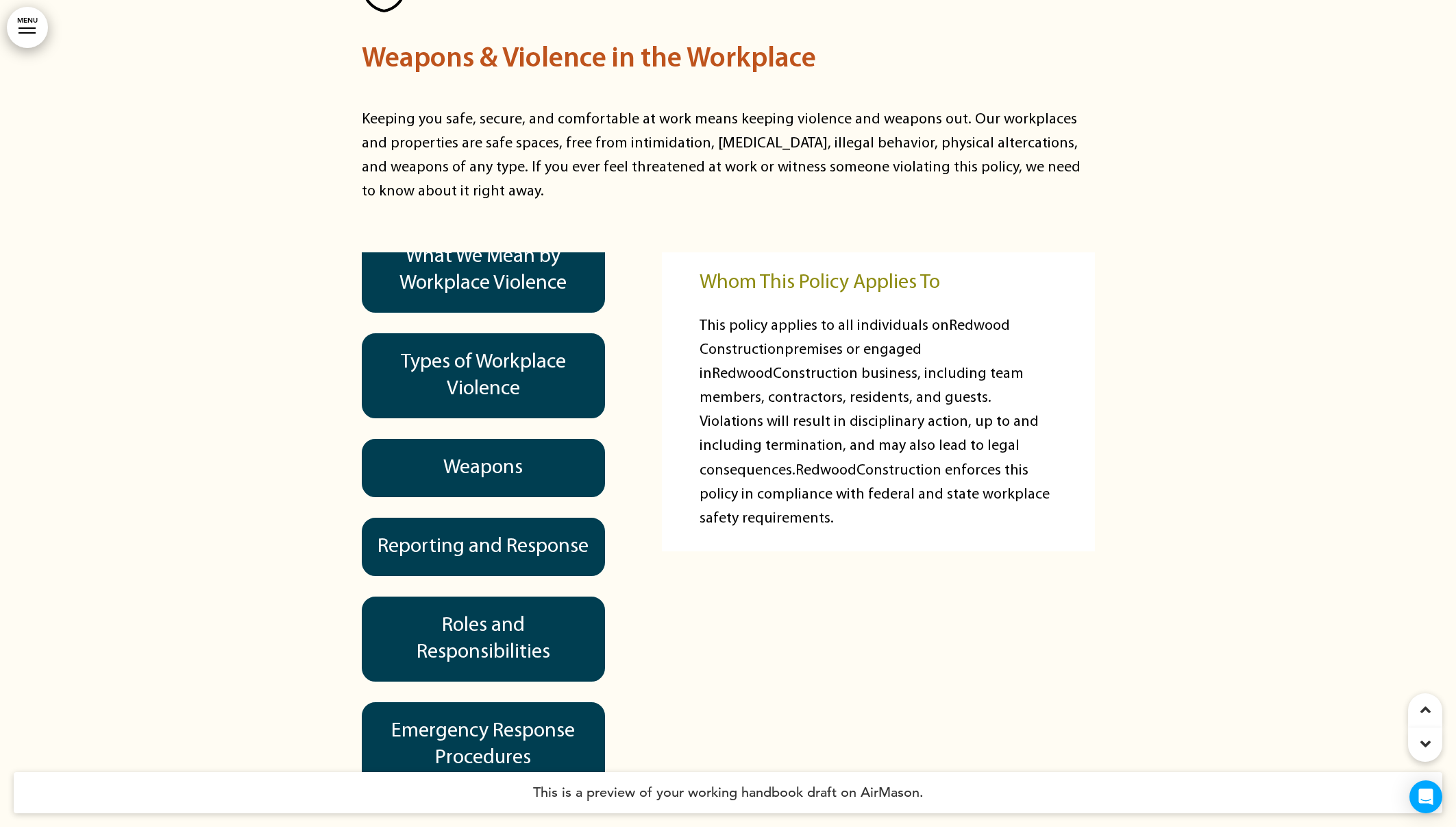
click at [530, 533] on h6 "Reporting and Response" at bounding box center [483, 546] width 213 height 27
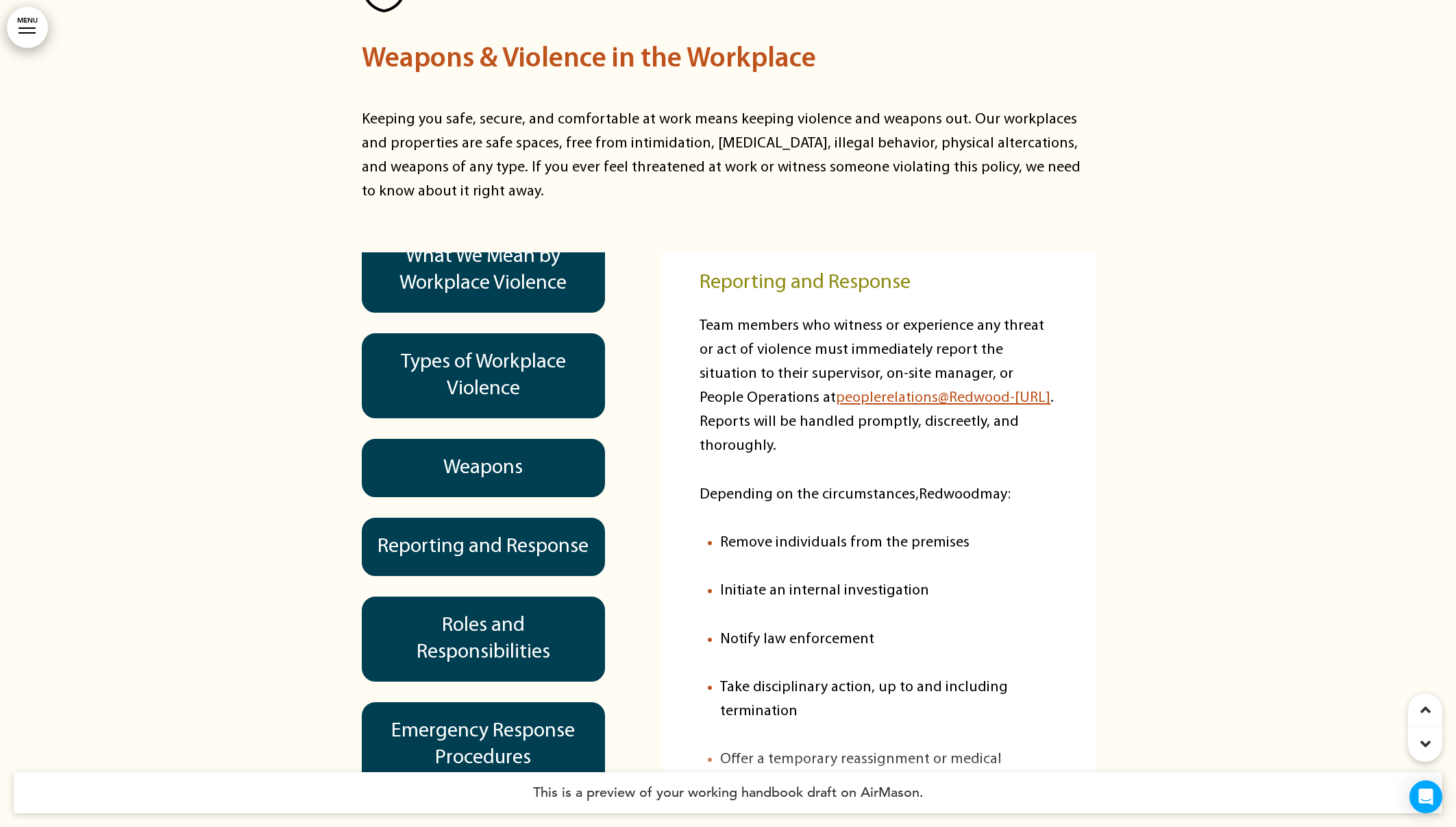
click at [465, 349] on h6 "Types of Workplace Violence" at bounding box center [483, 376] width 213 height 54
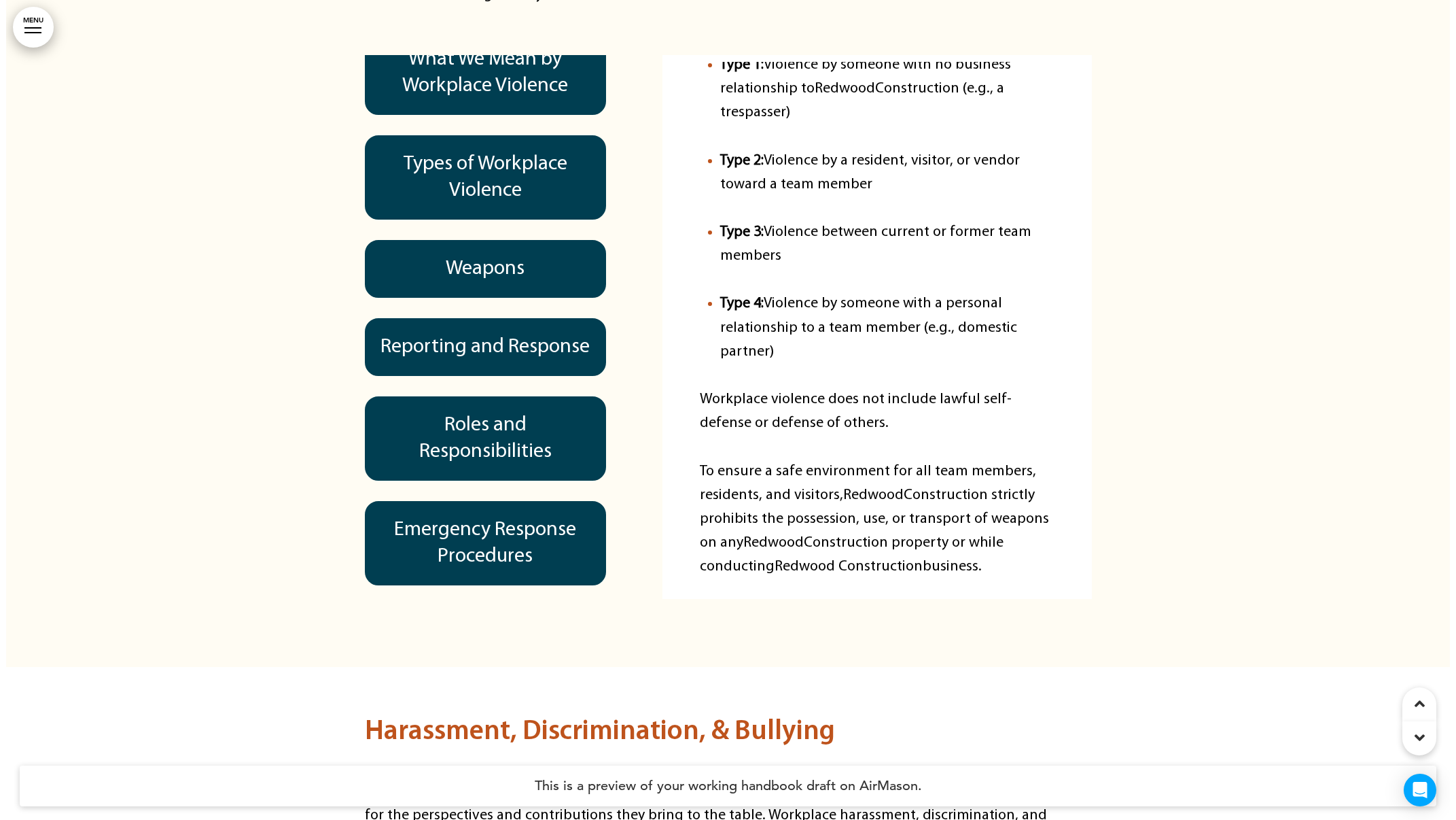
scroll to position [12234, 0]
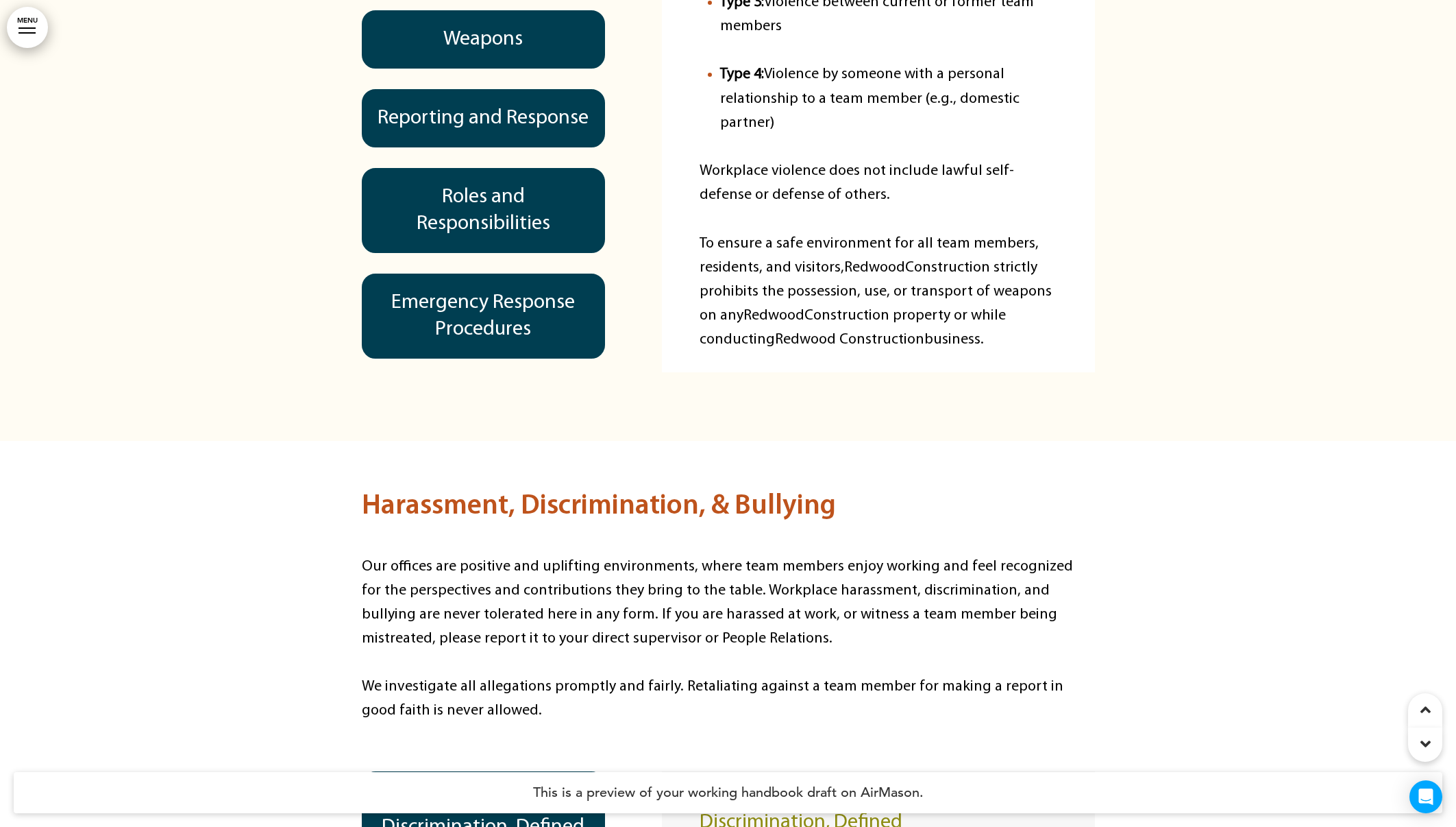
drag, startPoint x: 23, startPoint y: 28, endPoint x: 31, endPoint y: 30, distance: 8.2
click at [24, 28] on div at bounding box center [27, 28] width 17 height 1
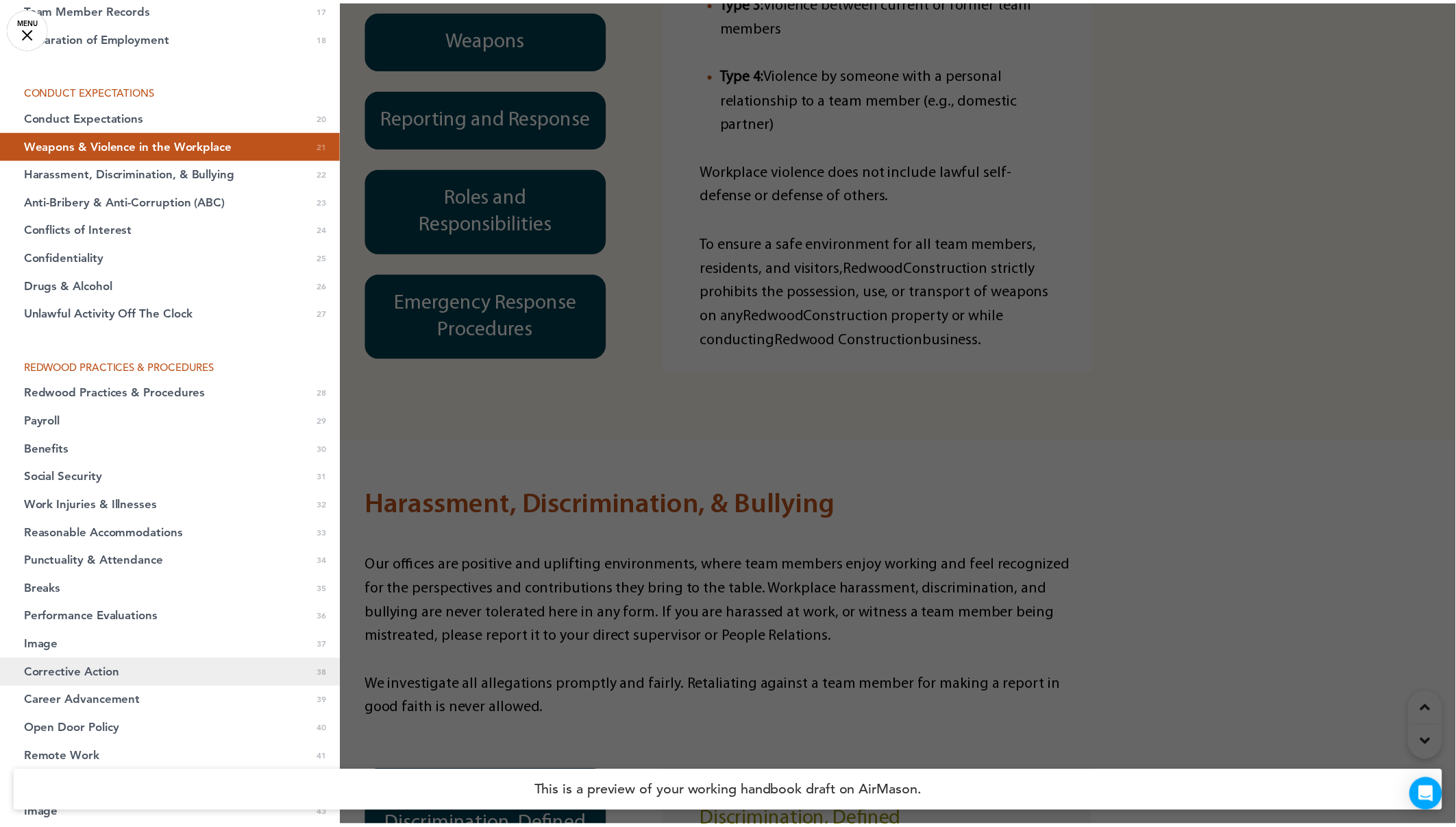
scroll to position [600, 0]
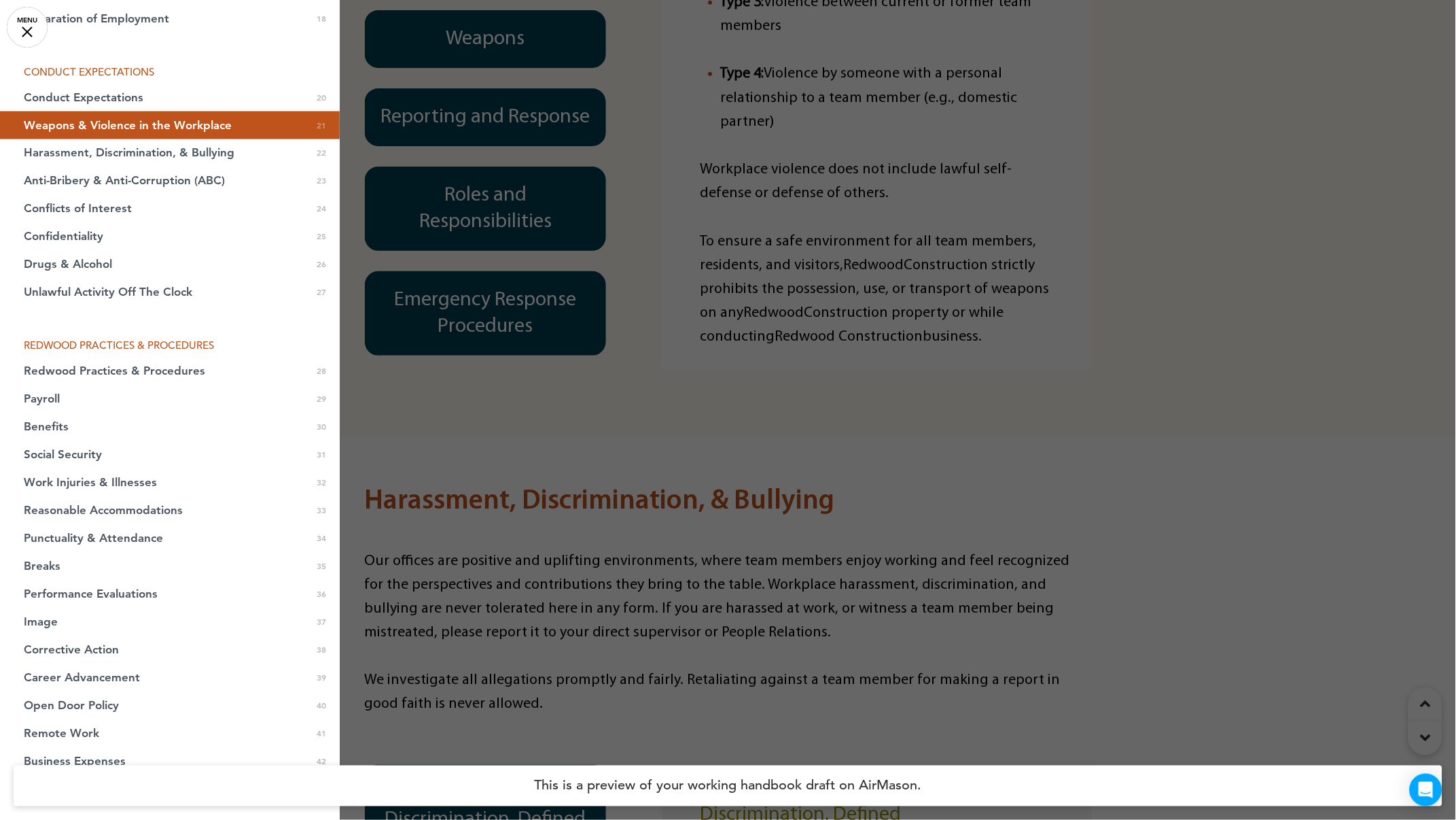
click at [1290, 305] on div at bounding box center [728, 410] width 1456 height 820
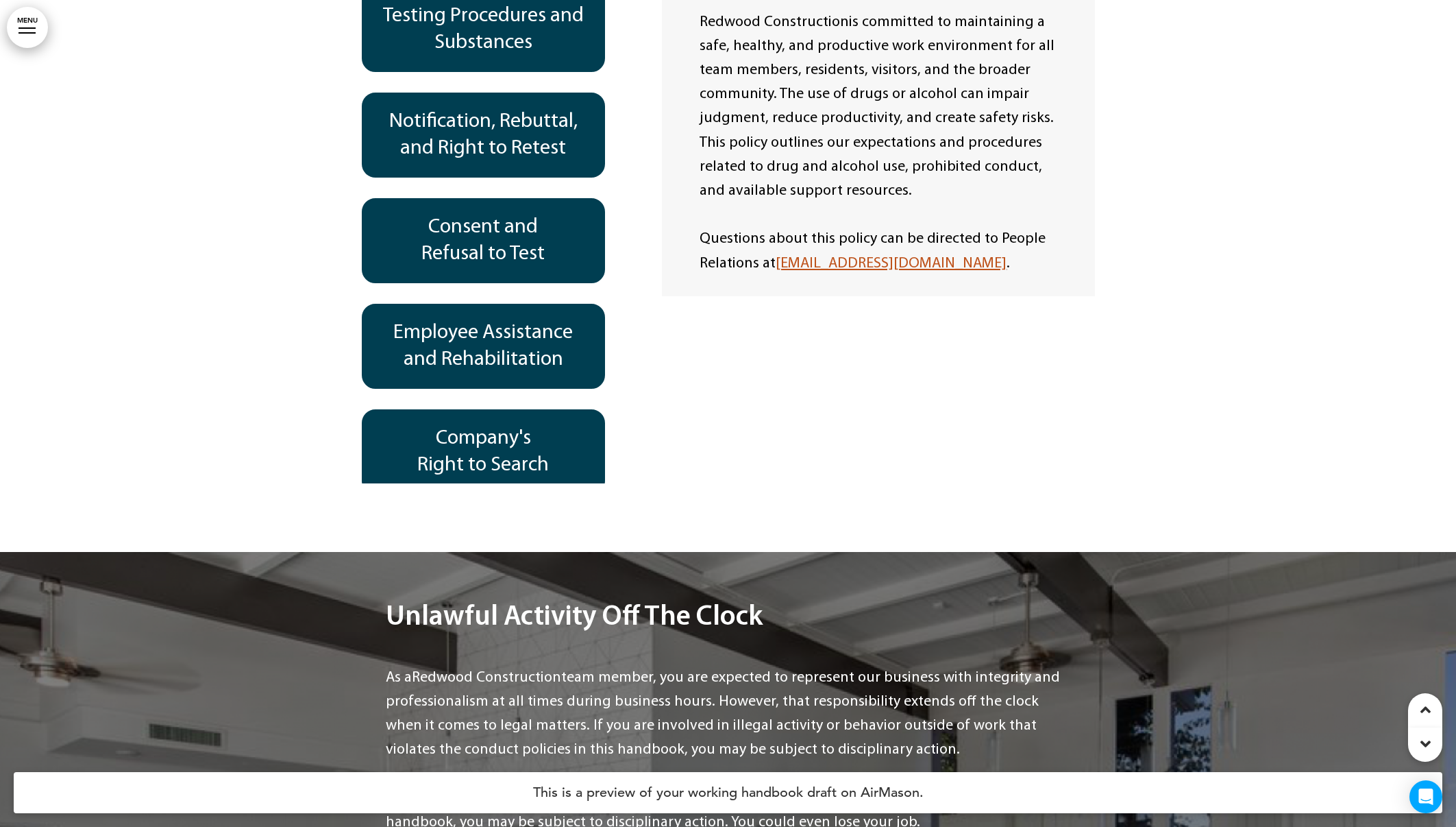
scroll to position [16452, 0]
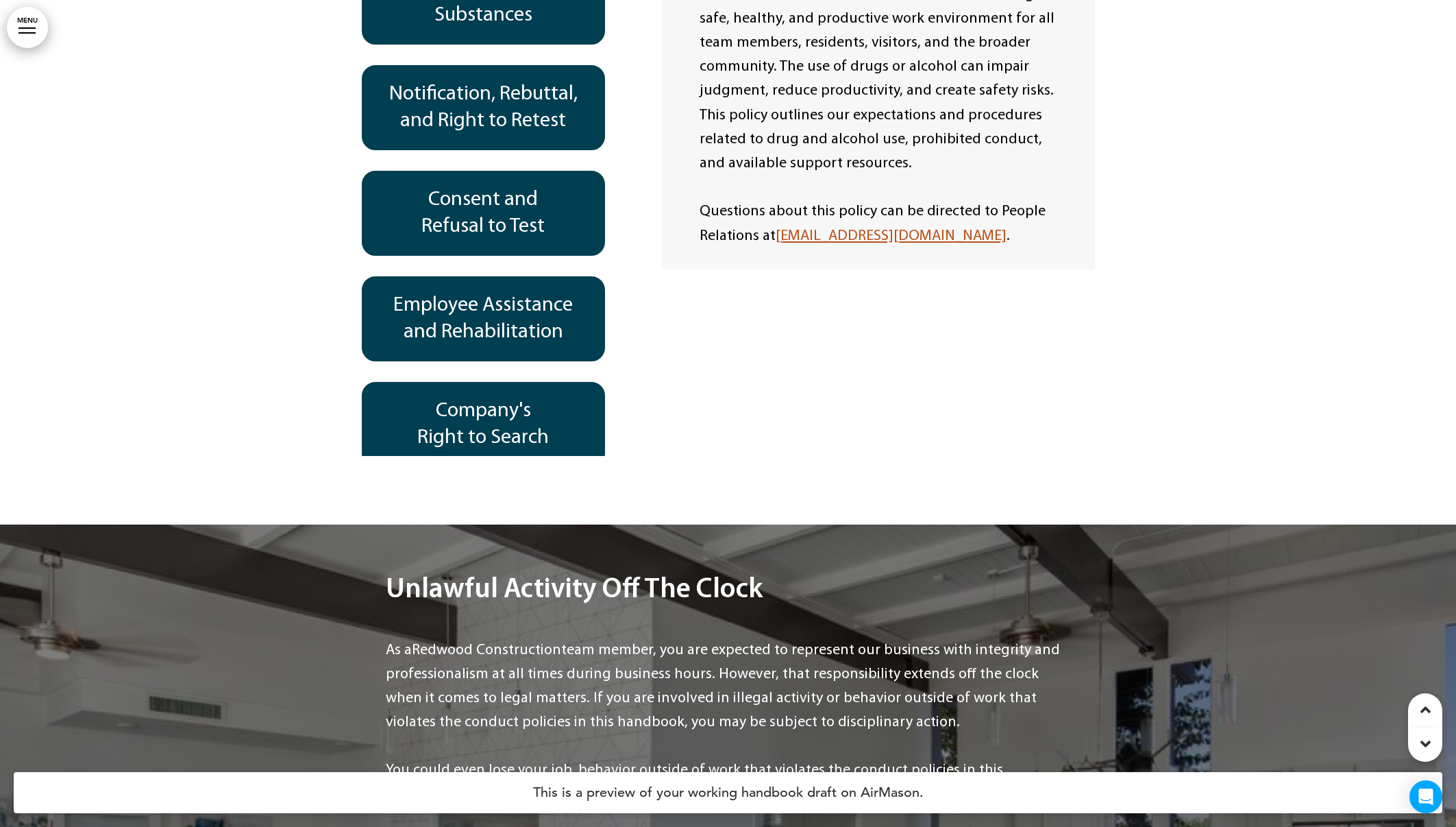
click at [738, 317] on div "Drug and Alcohol-Free Workplace Policy Drug Use, Possession, and Impairment Pre…" at bounding box center [728, 188] width 733 height 534
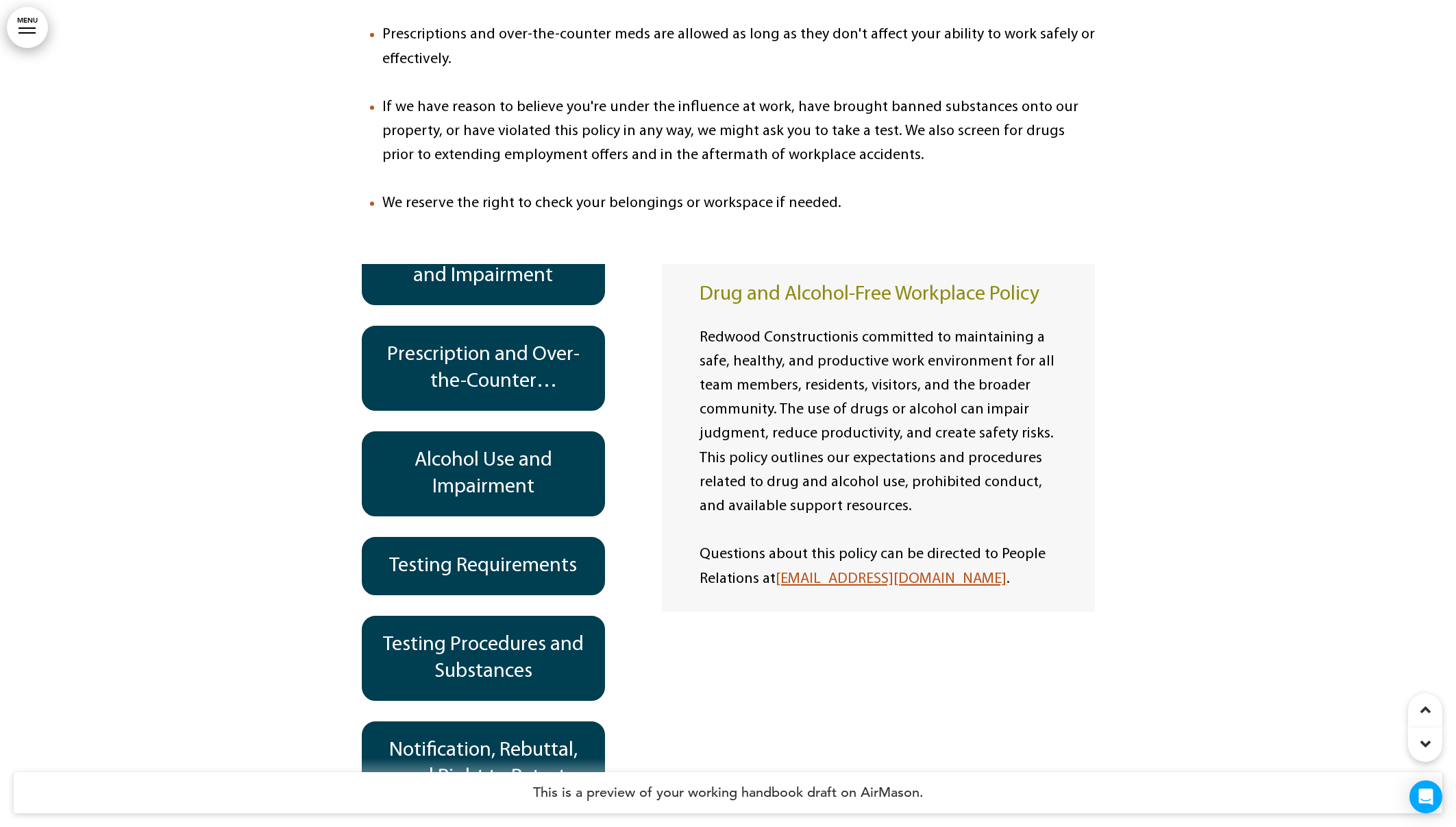
scroll to position [120, 0]
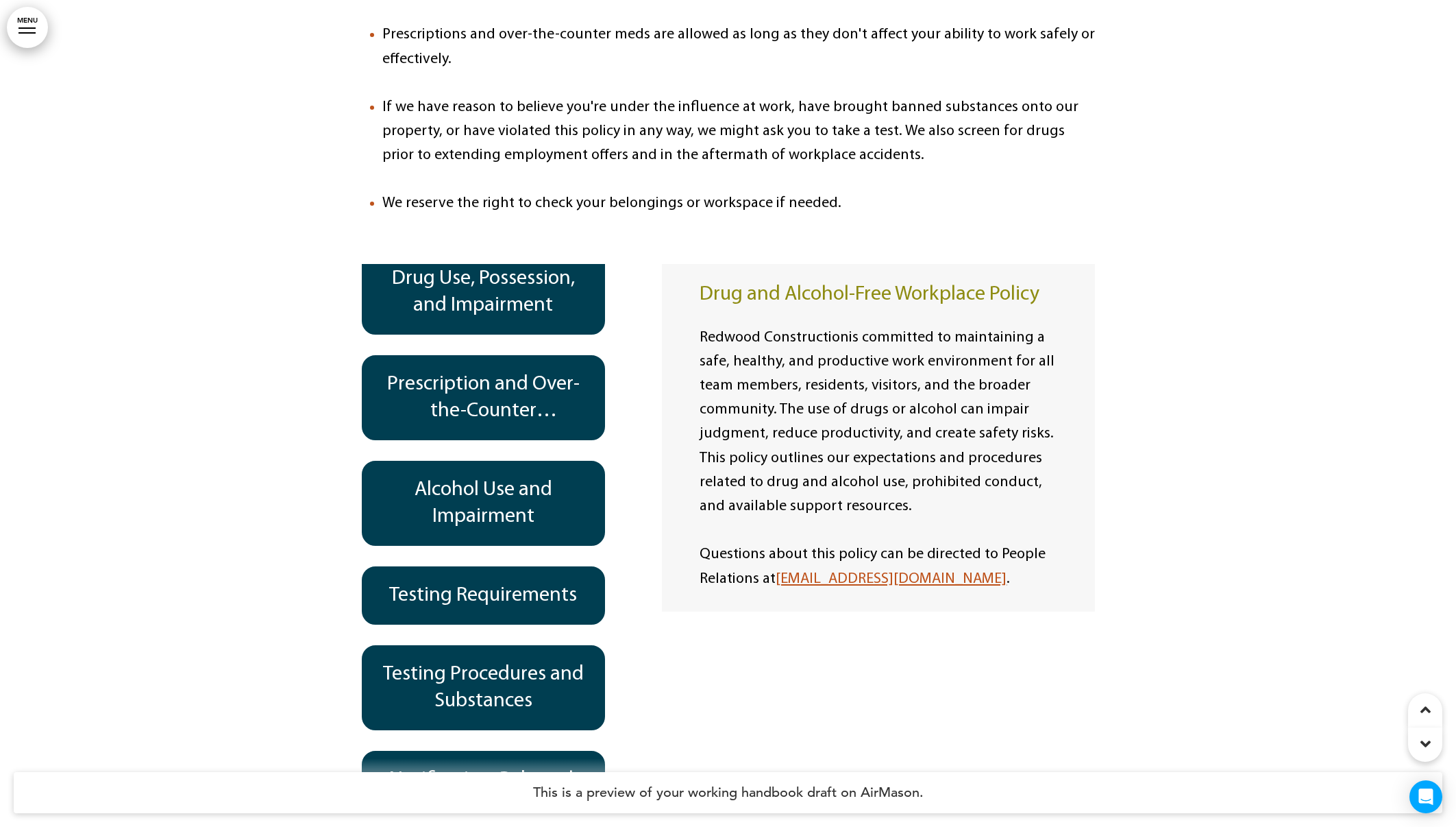
click at [487, 476] on h6 "Alcohol Use and Impairment" at bounding box center [483, 503] width 213 height 54
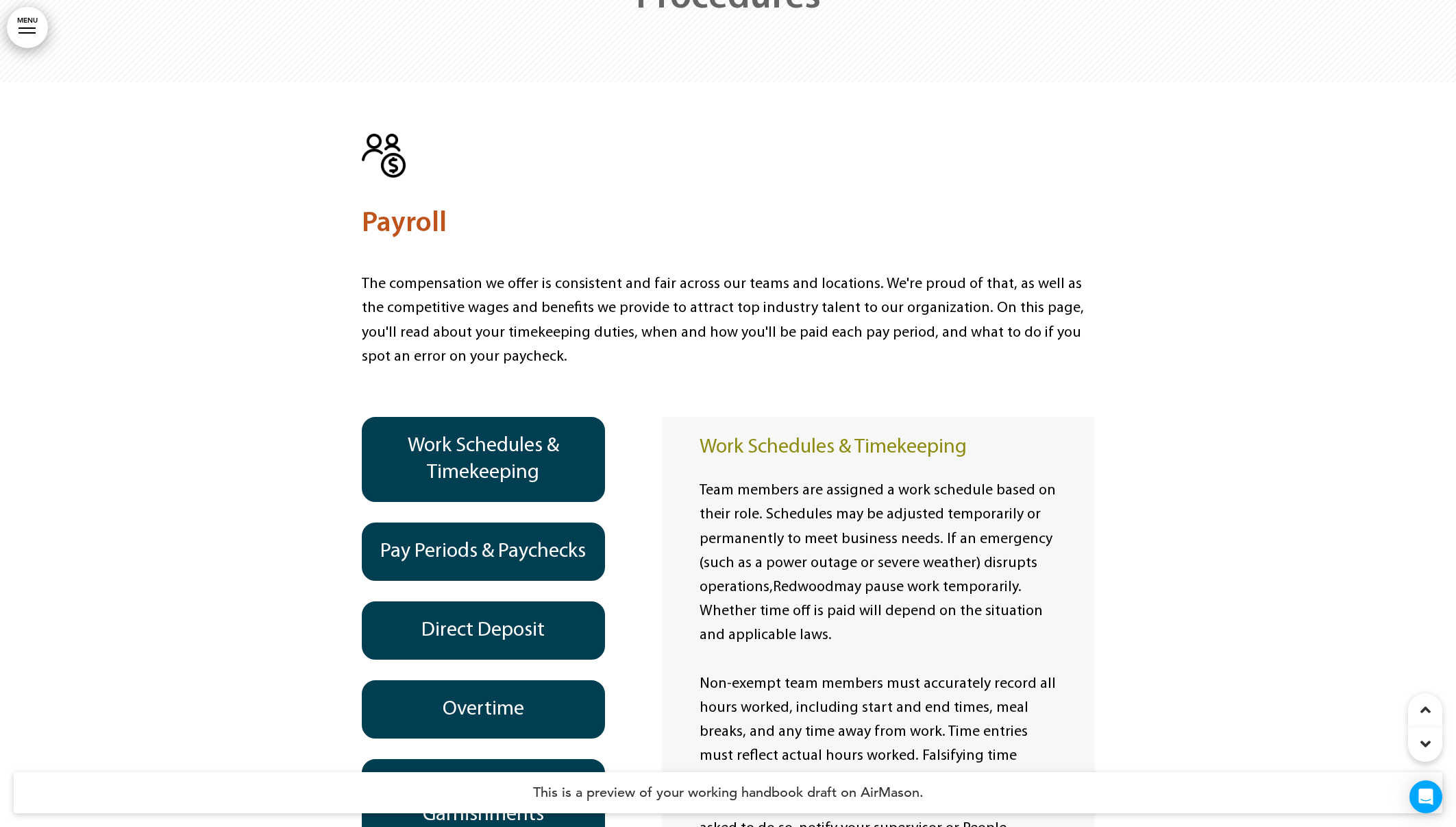
scroll to position [17822, 0]
